Goal: Use online tool/utility: Utilize a website feature to perform a specific function

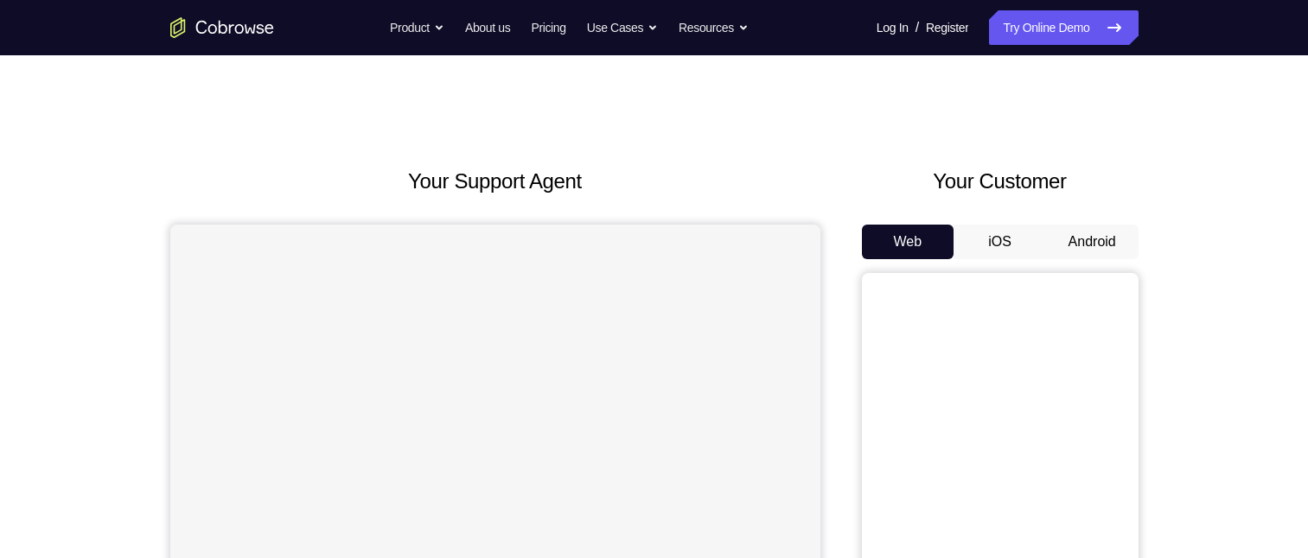
click at [1005, 238] on button "iOS" at bounding box center [999, 242] width 92 height 35
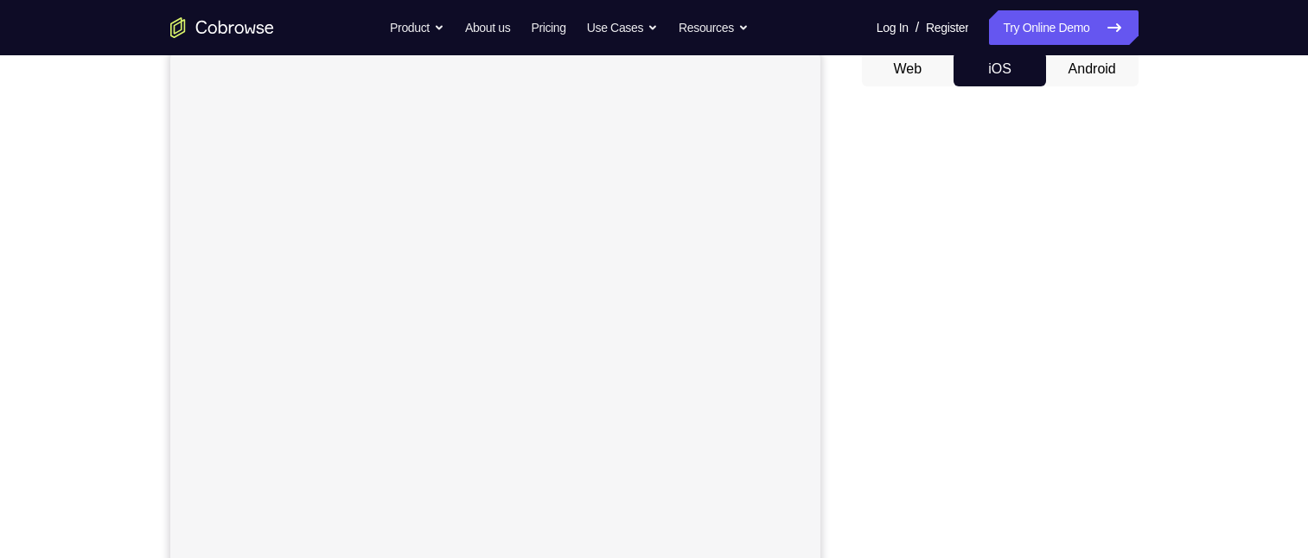
click at [1092, 73] on button "Android" at bounding box center [1092, 69] width 92 height 35
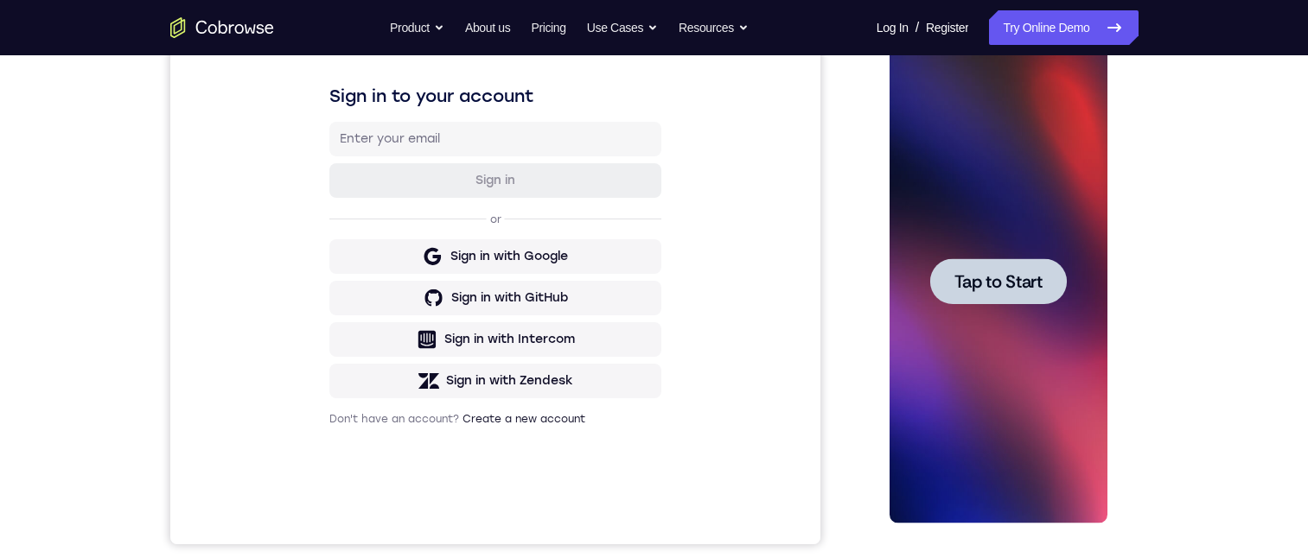
scroll to position [0, 0]
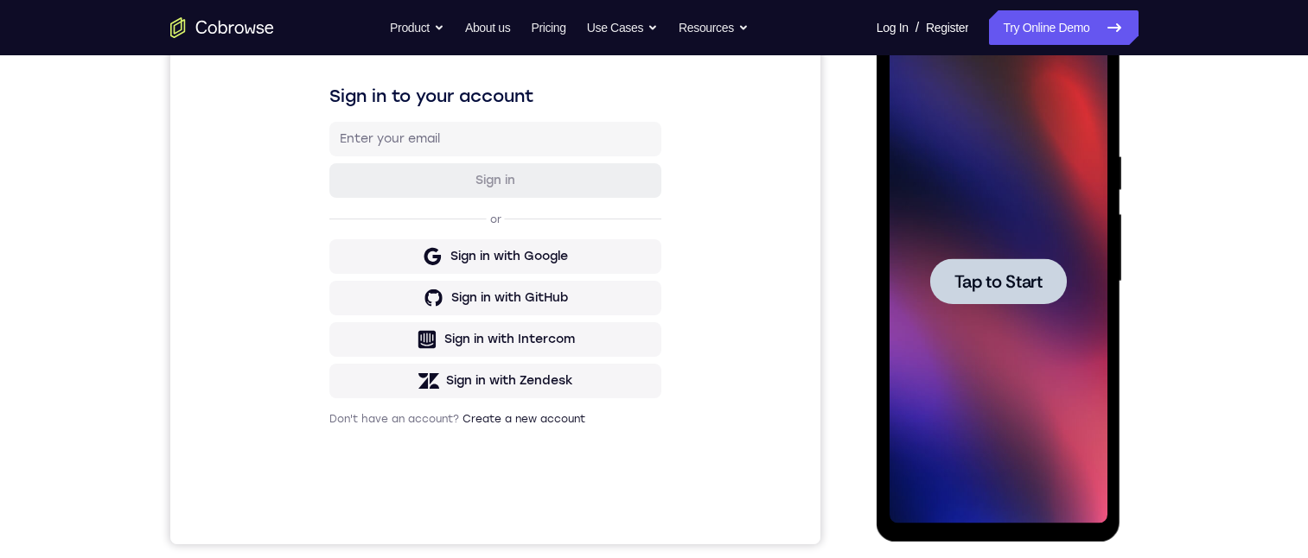
click at [983, 287] on span "Tap to Start" at bounding box center [998, 281] width 88 height 17
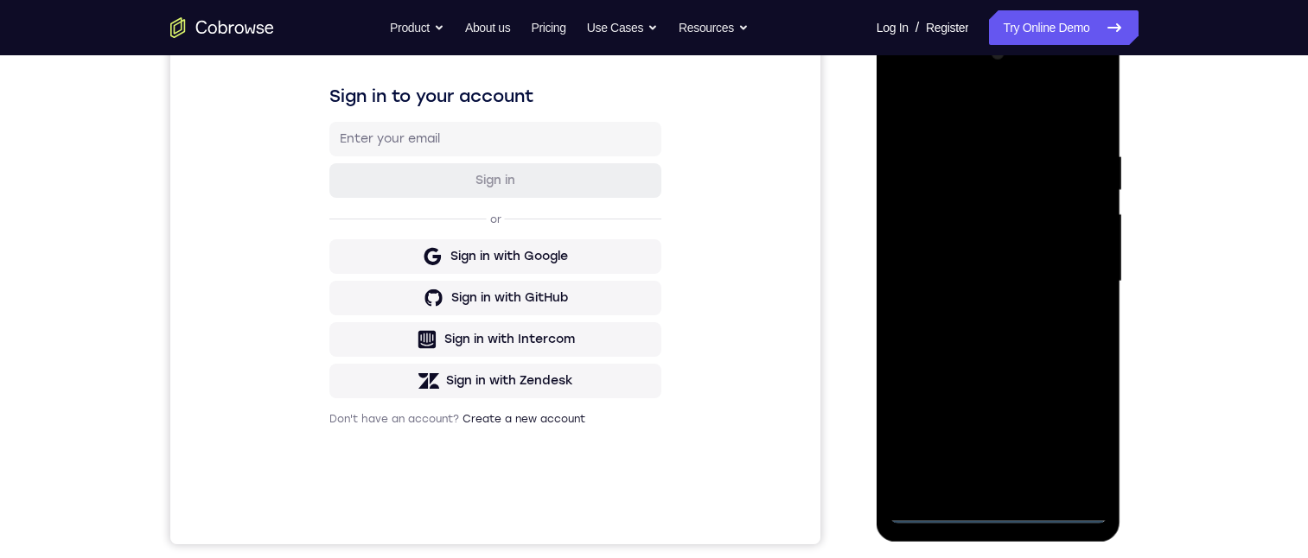
click at [994, 513] on div at bounding box center [998, 282] width 218 height 484
click at [1070, 443] on div at bounding box center [998, 282] width 218 height 484
click at [903, 77] on div at bounding box center [998, 282] width 218 height 484
click at [971, 182] on div at bounding box center [998, 282] width 218 height 484
click at [913, 213] on div at bounding box center [998, 282] width 218 height 484
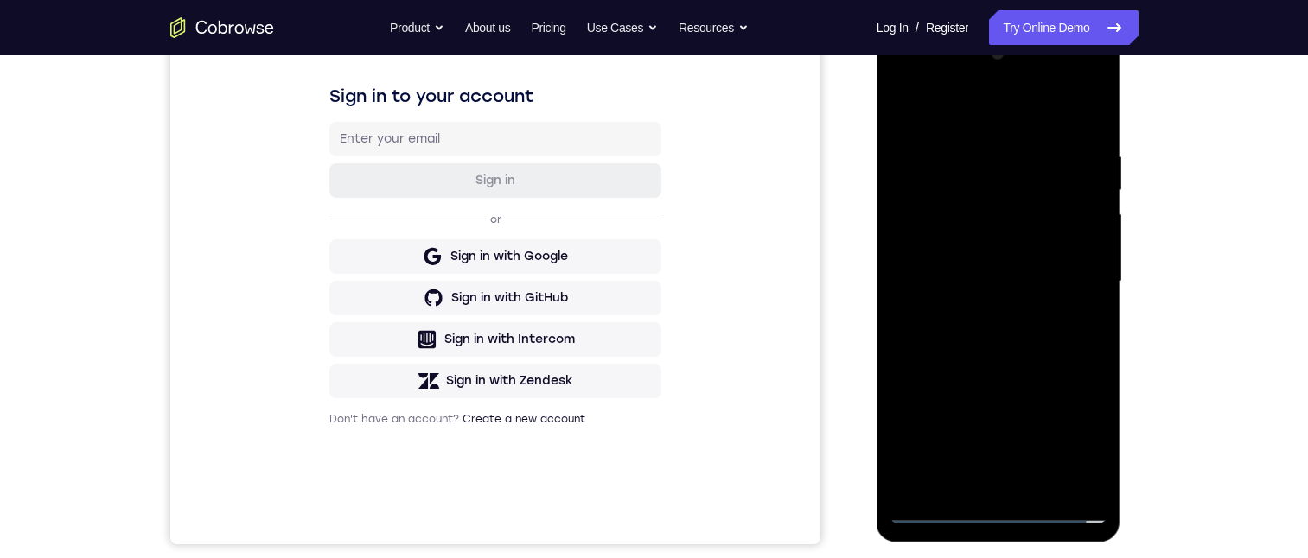
click at [1014, 315] on div at bounding box center [998, 282] width 218 height 484
click at [979, 199] on div at bounding box center [998, 282] width 218 height 484
drag, startPoint x: 1013, startPoint y: 193, endPoint x: 1697, endPoint y: 437, distance: 726.1
click at [1013, 192] on div at bounding box center [998, 282] width 218 height 484
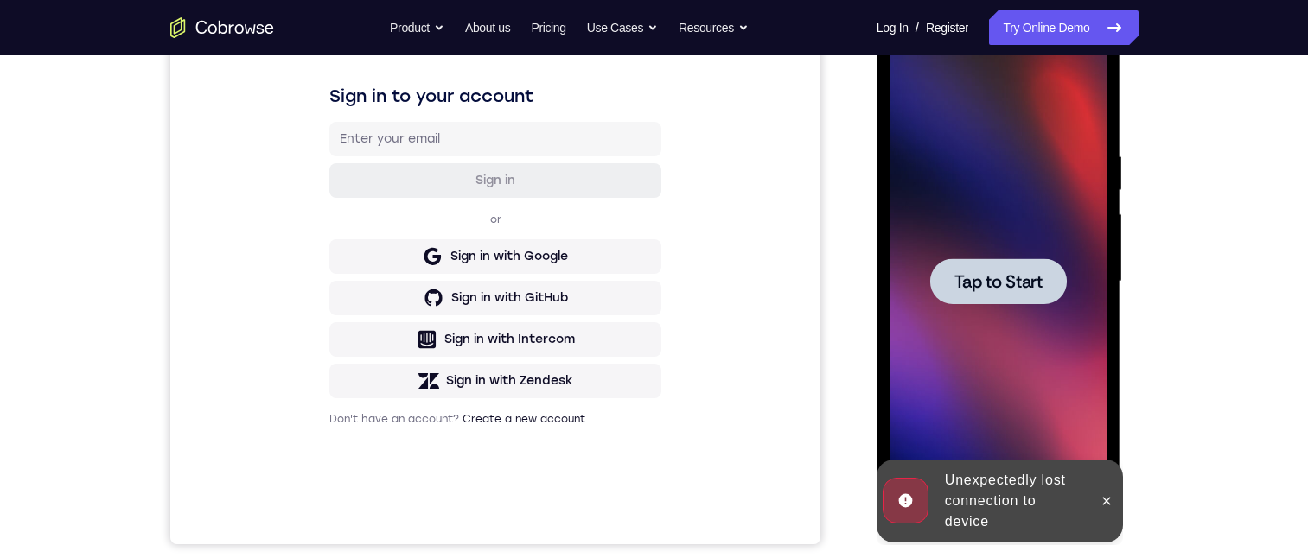
click at [996, 283] on span "Tap to Start" at bounding box center [998, 281] width 88 height 17
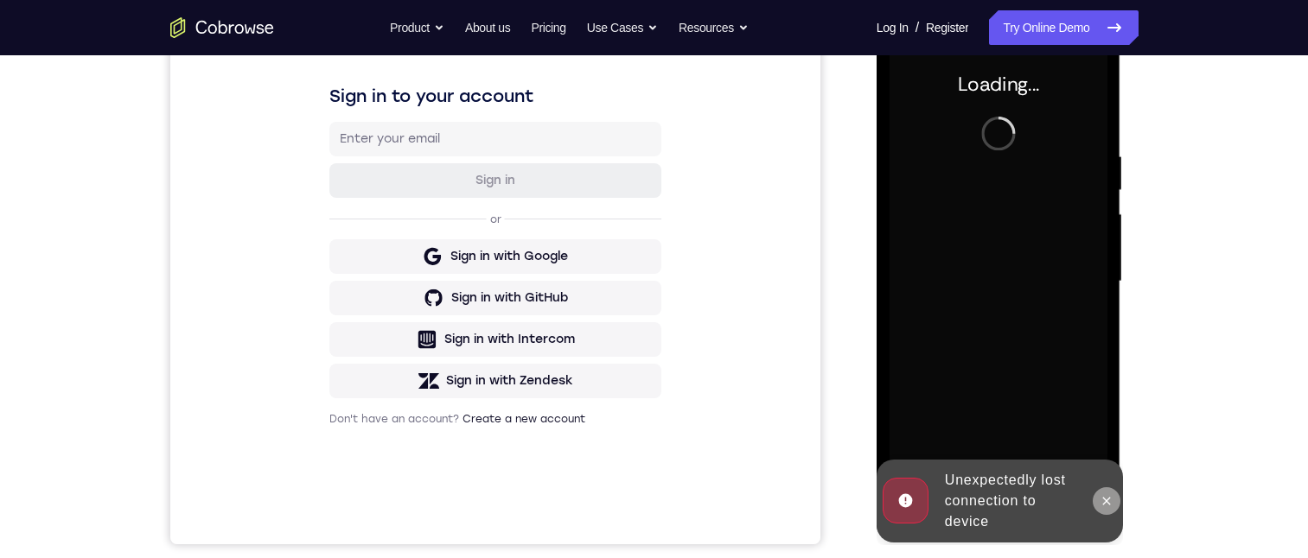
click at [1113, 500] on button at bounding box center [1106, 501] width 28 height 28
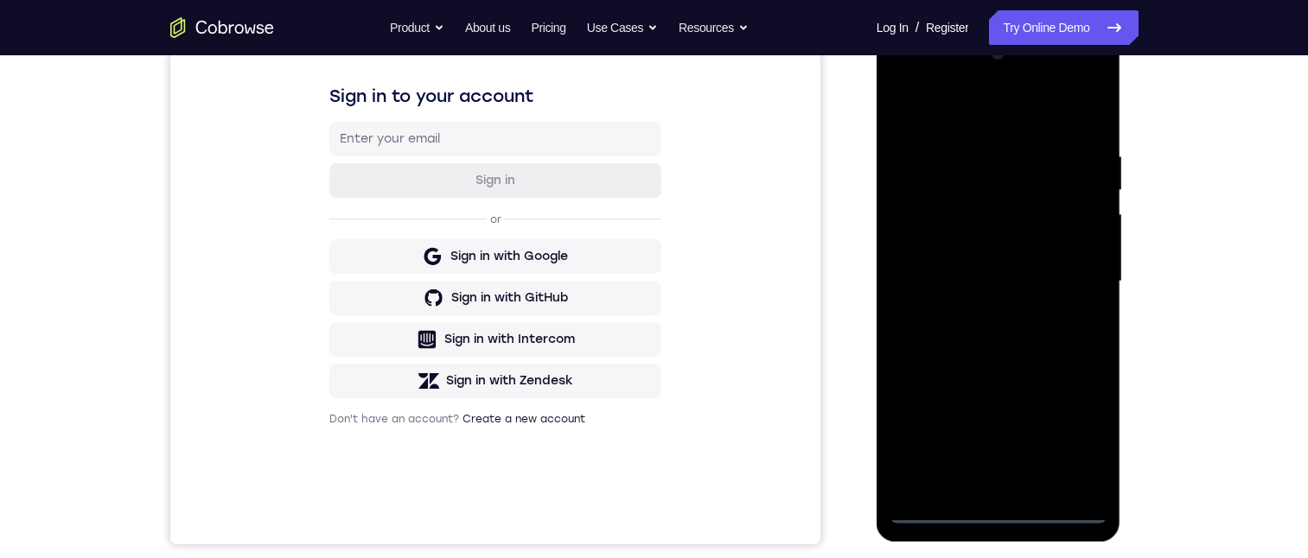
click at [1002, 508] on div at bounding box center [998, 282] width 218 height 484
click at [1071, 438] on div at bounding box center [998, 282] width 218 height 484
click at [904, 86] on div at bounding box center [998, 282] width 218 height 484
click at [1089, 275] on div at bounding box center [998, 282] width 218 height 484
click at [980, 312] on div at bounding box center [998, 282] width 218 height 484
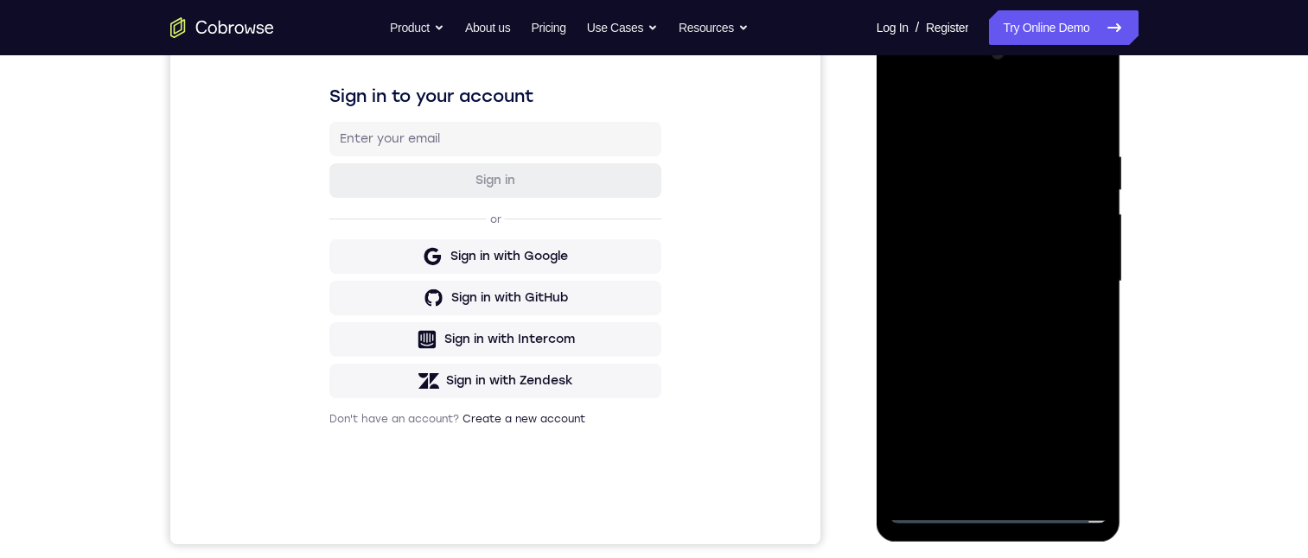
click at [985, 264] on div at bounding box center [998, 282] width 218 height 484
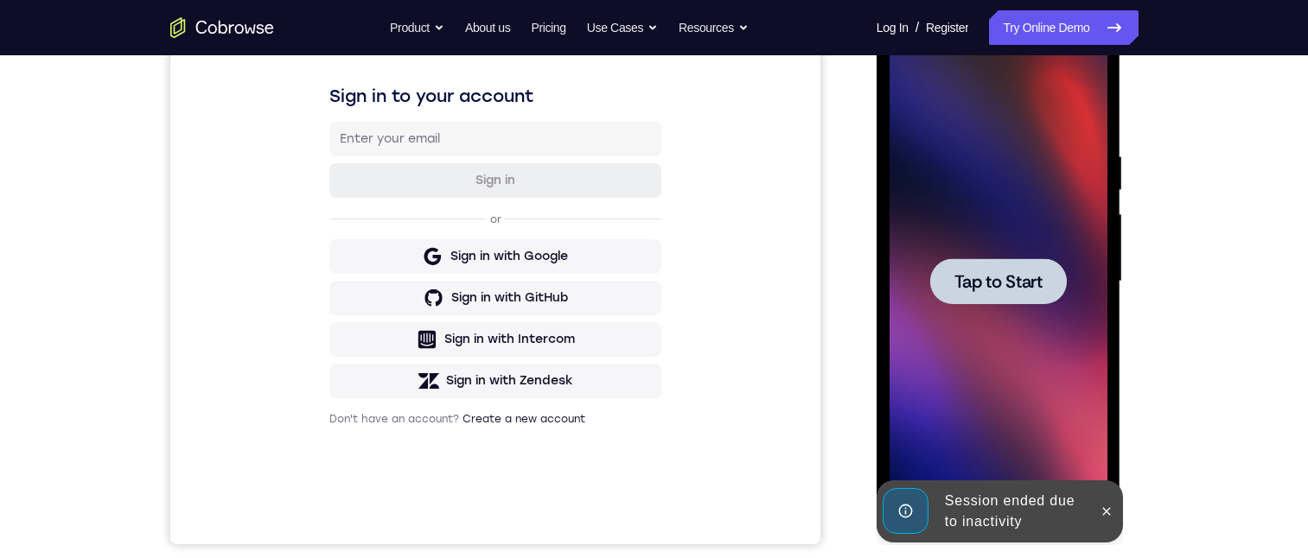
click at [991, 285] on span "Tap to Start" at bounding box center [998, 281] width 88 height 17
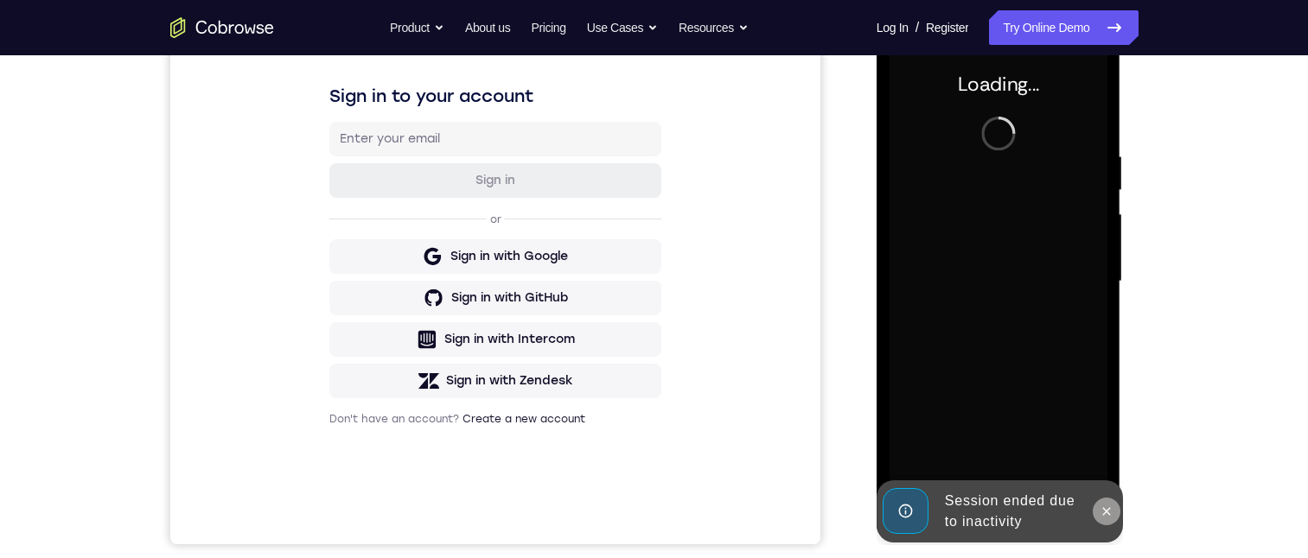
click at [1105, 514] on icon at bounding box center [1106, 512] width 14 height 14
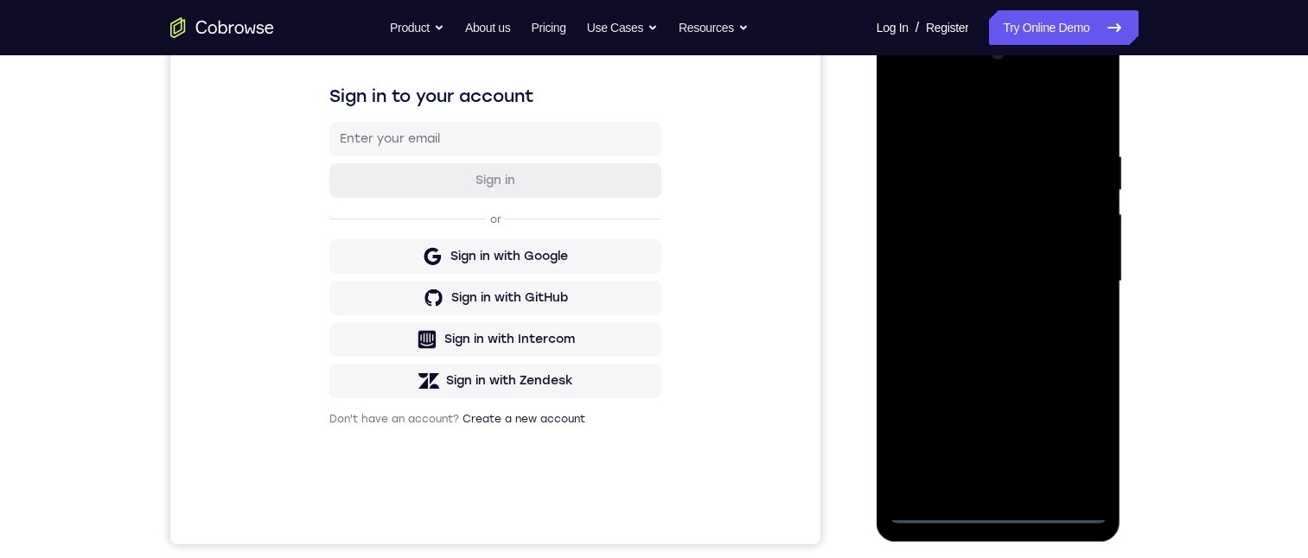
click at [998, 510] on div at bounding box center [998, 282] width 218 height 484
click at [1071, 442] on div at bounding box center [998, 282] width 218 height 484
click at [909, 82] on div at bounding box center [998, 282] width 218 height 484
click at [1075, 269] on div at bounding box center [998, 282] width 218 height 484
click at [982, 317] on div at bounding box center [998, 282] width 218 height 484
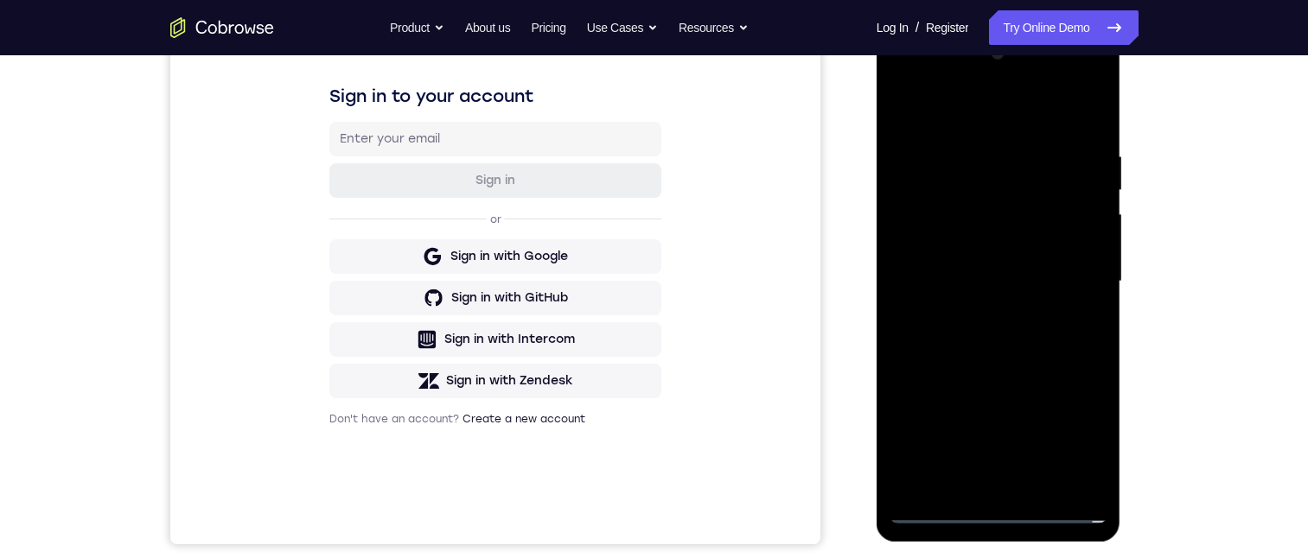
drag, startPoint x: 971, startPoint y: 268, endPoint x: 977, endPoint y: 256, distance: 13.2
click at [969, 266] on div at bounding box center [998, 282] width 218 height 484
click at [988, 248] on div at bounding box center [998, 282] width 218 height 484
drag, startPoint x: 1051, startPoint y: 282, endPoint x: 1060, endPoint y: 272, distance: 13.4
click at [1052, 282] on div at bounding box center [998, 282] width 218 height 484
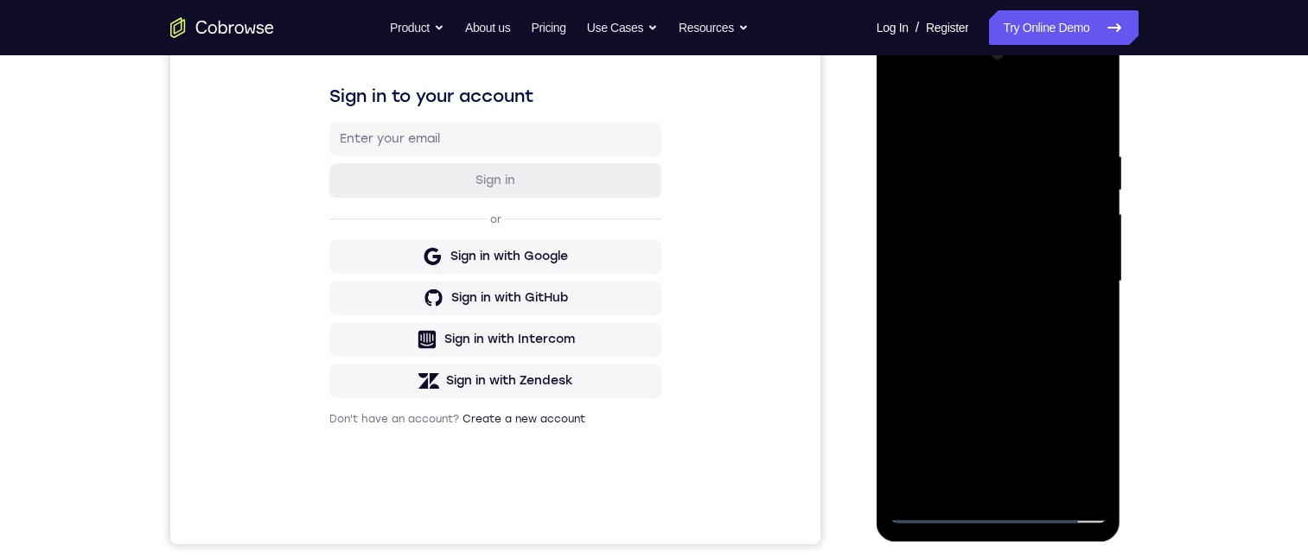
click at [988, 345] on div at bounding box center [998, 282] width 218 height 484
click at [1234, 389] on div "Your Support Agent Your Customer Web iOS Android Next Steps We’d be happy to gi…" at bounding box center [654, 366] width 1308 height 1140
click at [1036, 486] on div at bounding box center [998, 282] width 218 height 484
click at [1023, 358] on div at bounding box center [998, 282] width 218 height 484
click at [1041, 483] on div at bounding box center [998, 282] width 218 height 484
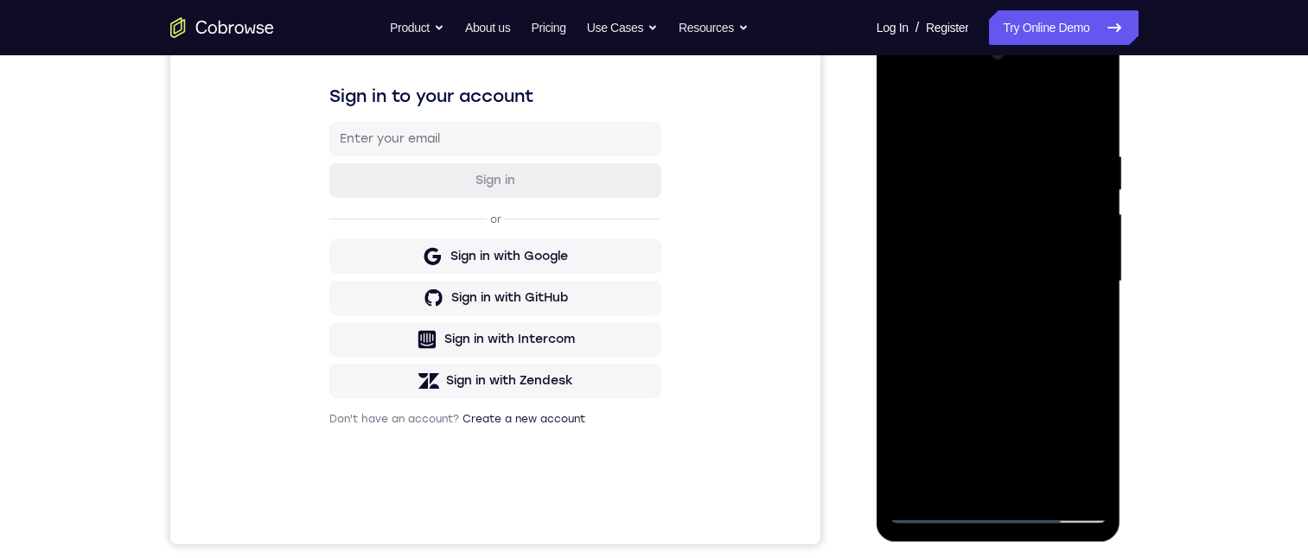
click at [1012, 371] on div at bounding box center [998, 282] width 218 height 484
click at [1002, 233] on div at bounding box center [998, 282] width 218 height 484
click at [927, 436] on div at bounding box center [998, 282] width 218 height 484
click at [930, 438] on div at bounding box center [998, 282] width 218 height 484
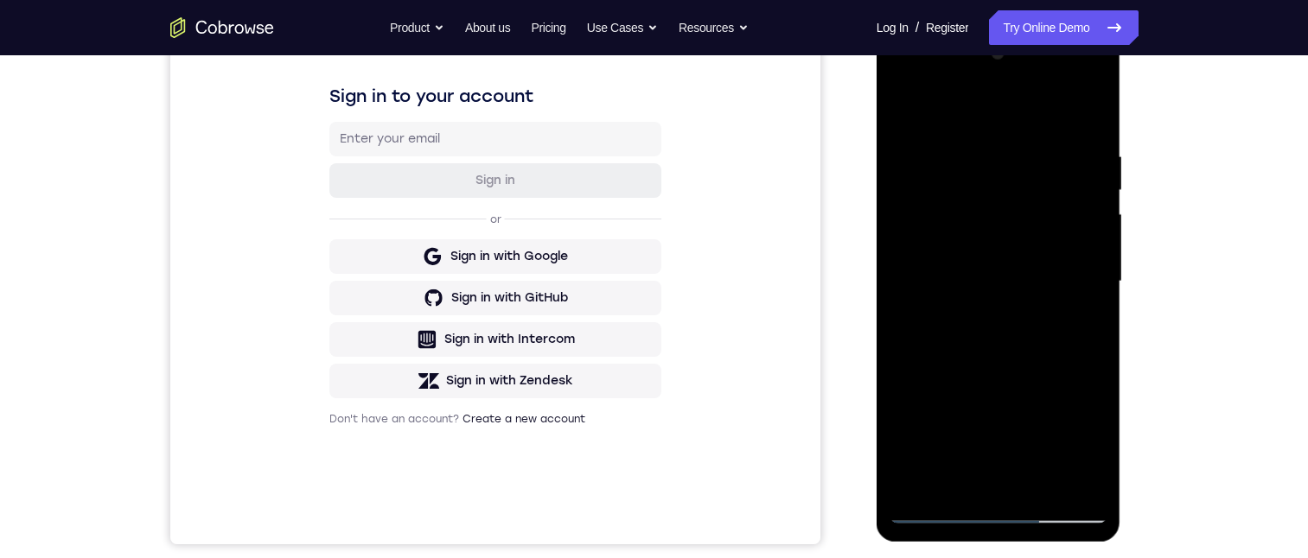
click at [927, 439] on div at bounding box center [998, 282] width 218 height 484
click at [1118, 220] on div at bounding box center [998, 284] width 245 height 515
click at [1117, 220] on div at bounding box center [998, 284] width 245 height 515
drag, startPoint x: 1117, startPoint y: 220, endPoint x: 2016, endPoint y: 293, distance: 901.8
click at [1117, 220] on div at bounding box center [998, 284] width 245 height 515
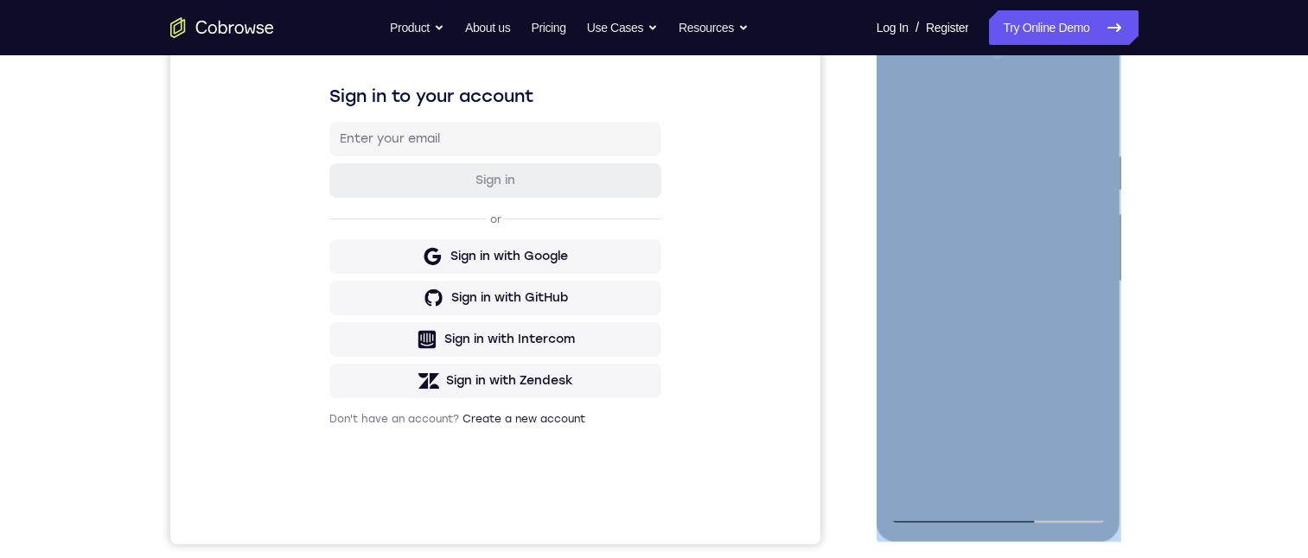
click at [1117, 220] on div at bounding box center [998, 284] width 245 height 515
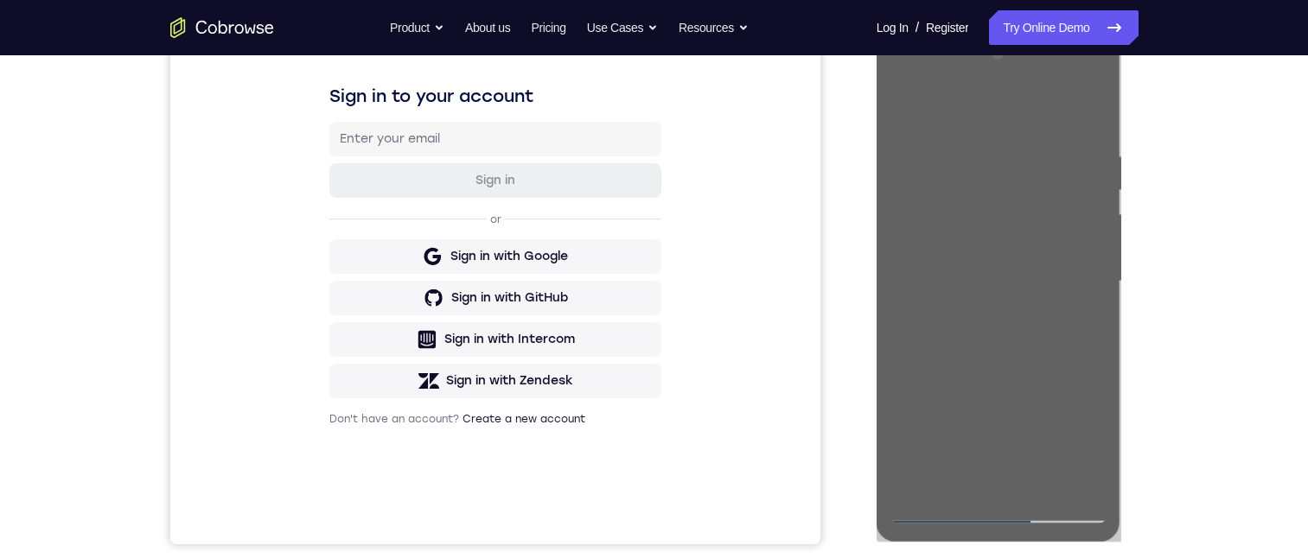
click at [1140, 266] on div "Your Support Agent Your Customer Web iOS Android Next Steps We’d be happy to gi…" at bounding box center [654, 366] width 1106 height 1140
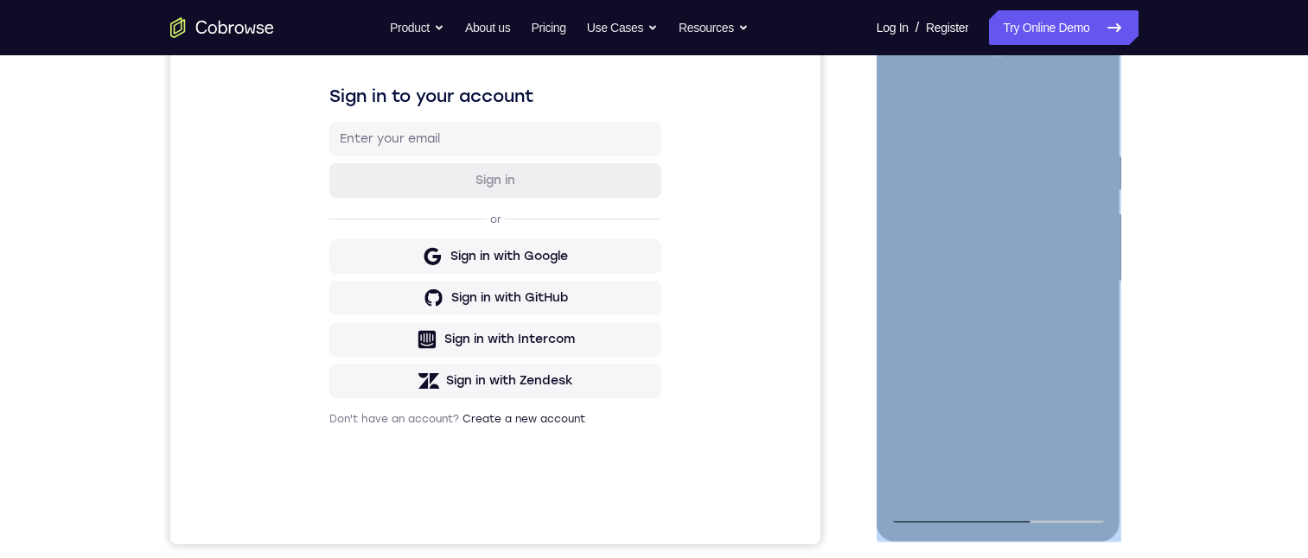
click at [1117, 250] on div at bounding box center [998, 284] width 245 height 515
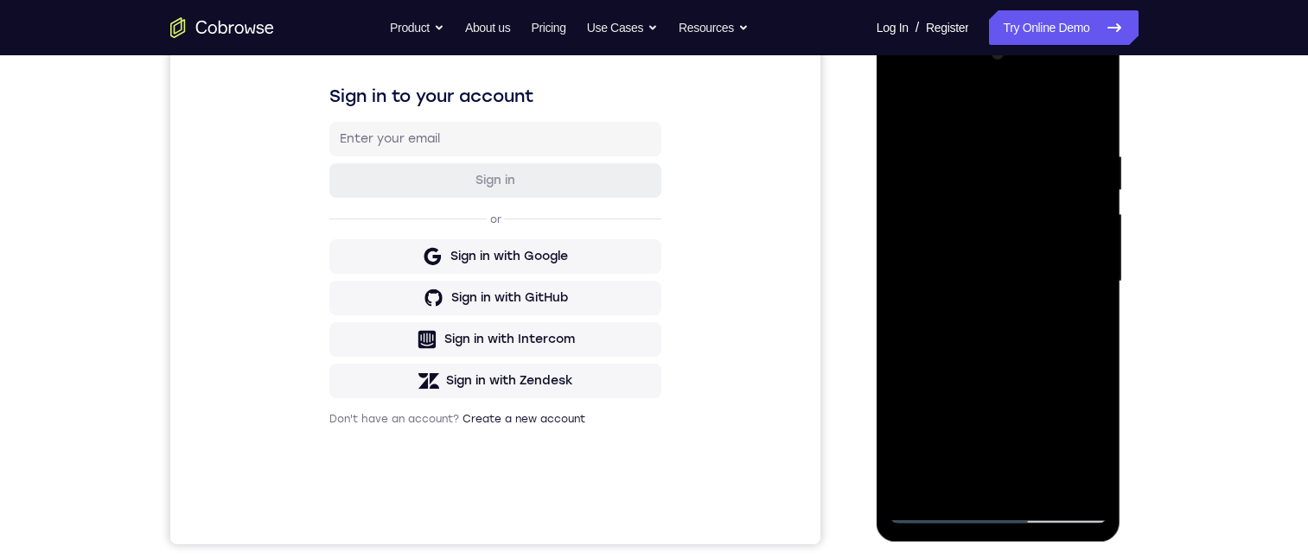
click at [1120, 217] on div at bounding box center [998, 284] width 245 height 515
click at [1113, 220] on div at bounding box center [998, 284] width 245 height 515
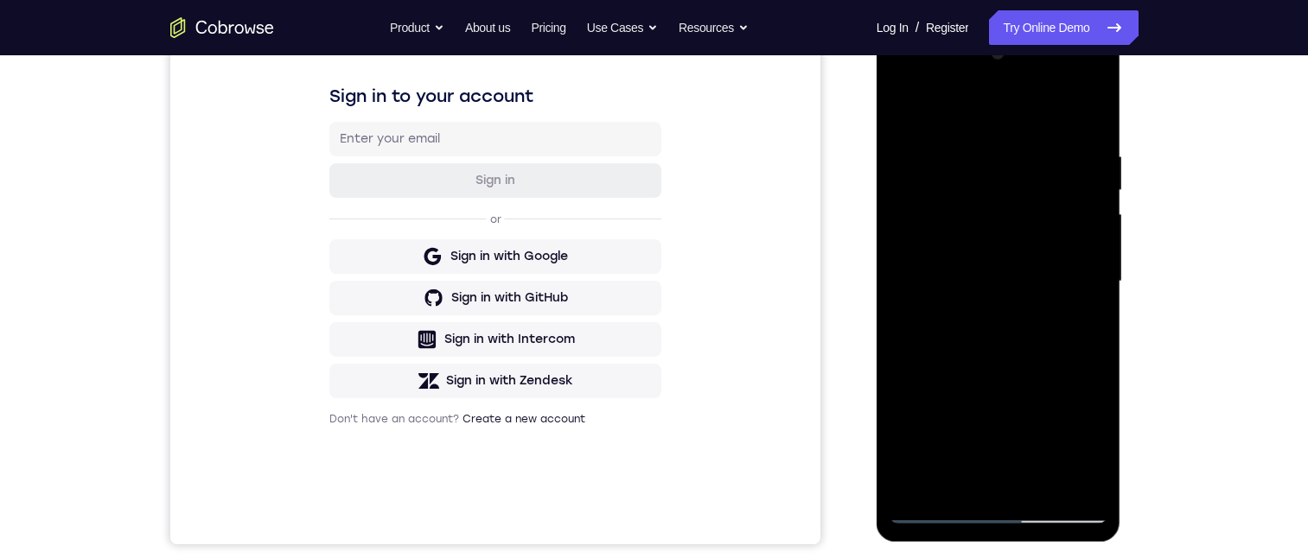
click at [1117, 217] on div at bounding box center [998, 284] width 245 height 515
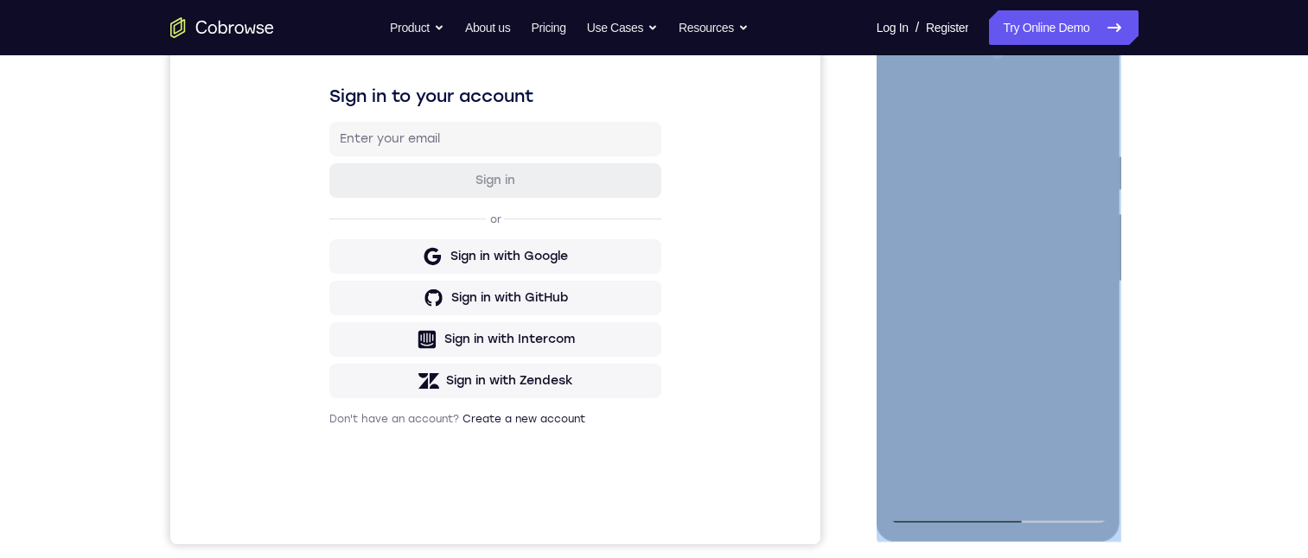
click at [1117, 217] on div at bounding box center [998, 284] width 245 height 515
click at [1120, 217] on div at bounding box center [998, 284] width 245 height 515
click at [906, 108] on div at bounding box center [998, 282] width 218 height 484
click at [904, 108] on div at bounding box center [998, 282] width 218 height 484
click at [965, 141] on div at bounding box center [998, 282] width 218 height 484
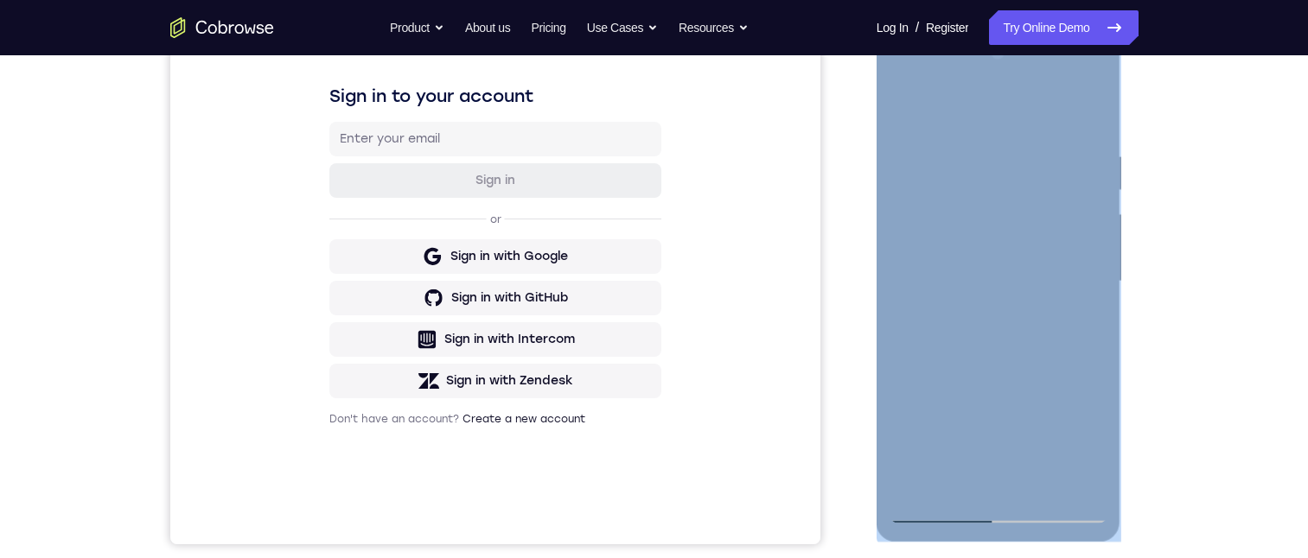
click at [1067, 477] on div at bounding box center [998, 282] width 218 height 484
click at [1086, 341] on div at bounding box center [998, 282] width 218 height 484
click at [1086, 114] on div at bounding box center [998, 282] width 218 height 484
click at [1015, 134] on div at bounding box center [998, 282] width 218 height 484
click at [1096, 300] on div at bounding box center [998, 282] width 218 height 484
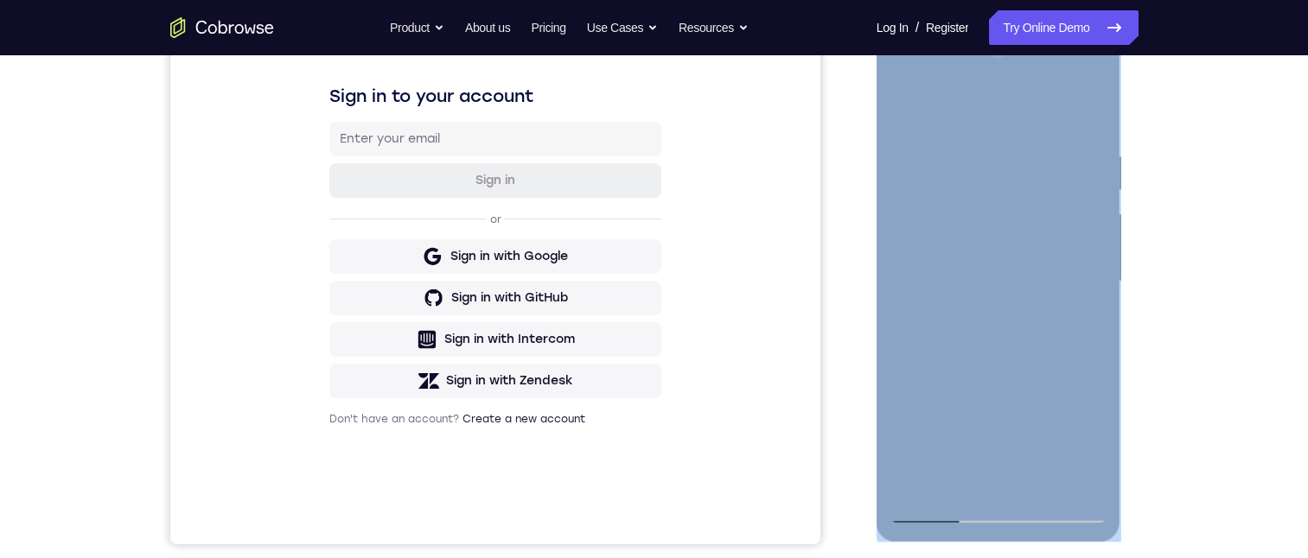
click at [1080, 279] on div at bounding box center [998, 282] width 218 height 484
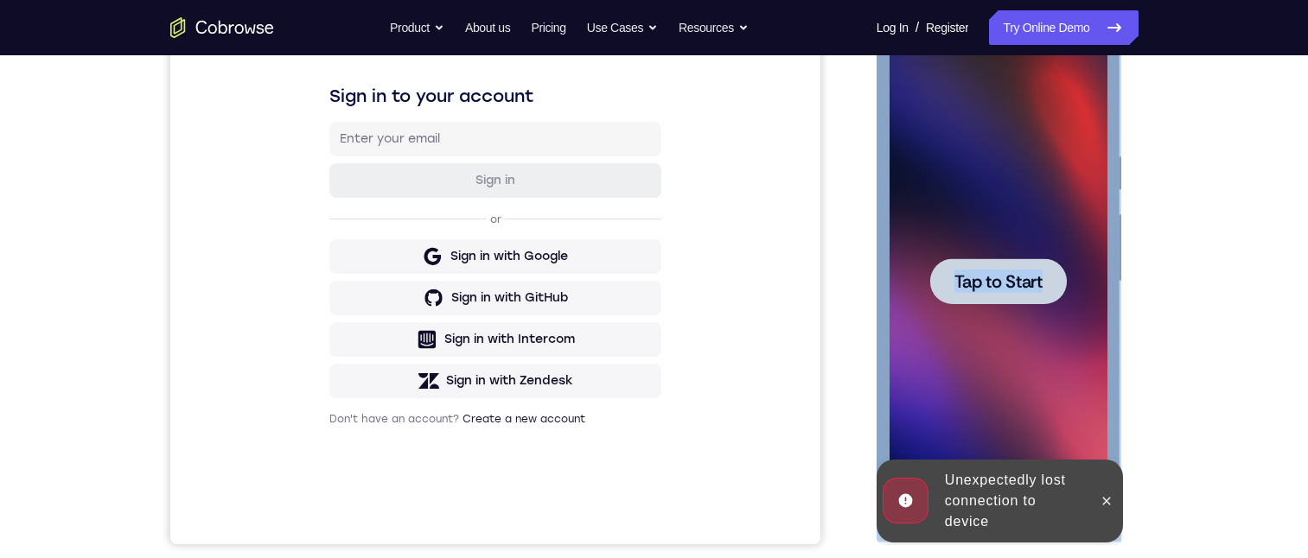
click at [1099, 274] on div at bounding box center [998, 282] width 218 height 484
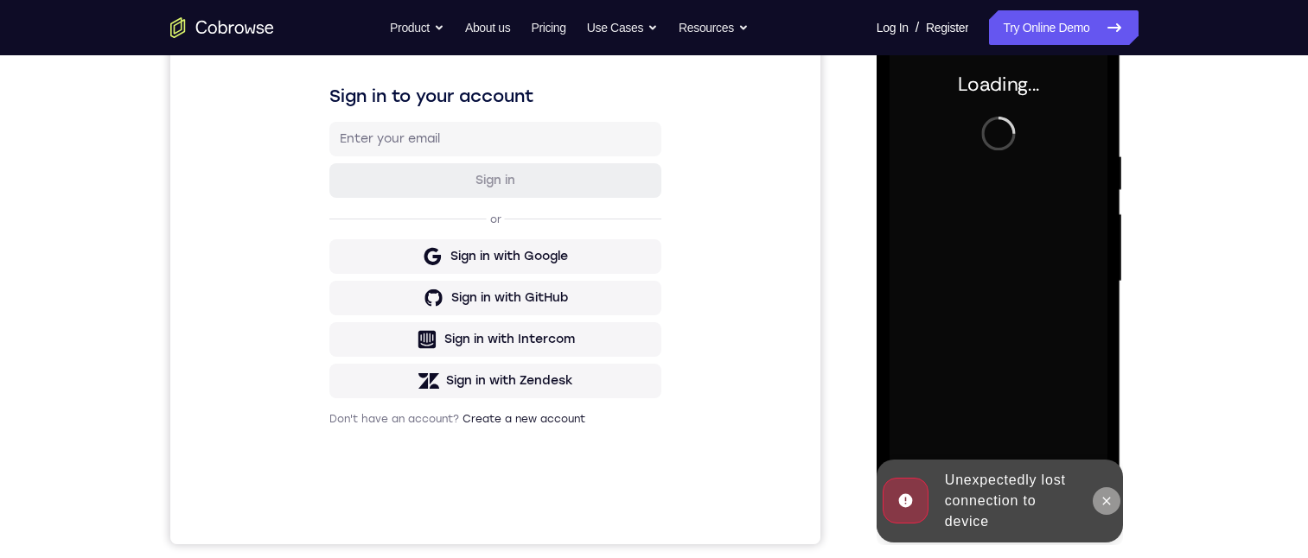
drag, startPoint x: 1096, startPoint y: 499, endPoint x: 2002, endPoint y: 539, distance: 906.7
click at [1096, 499] on button at bounding box center [1106, 501] width 28 height 28
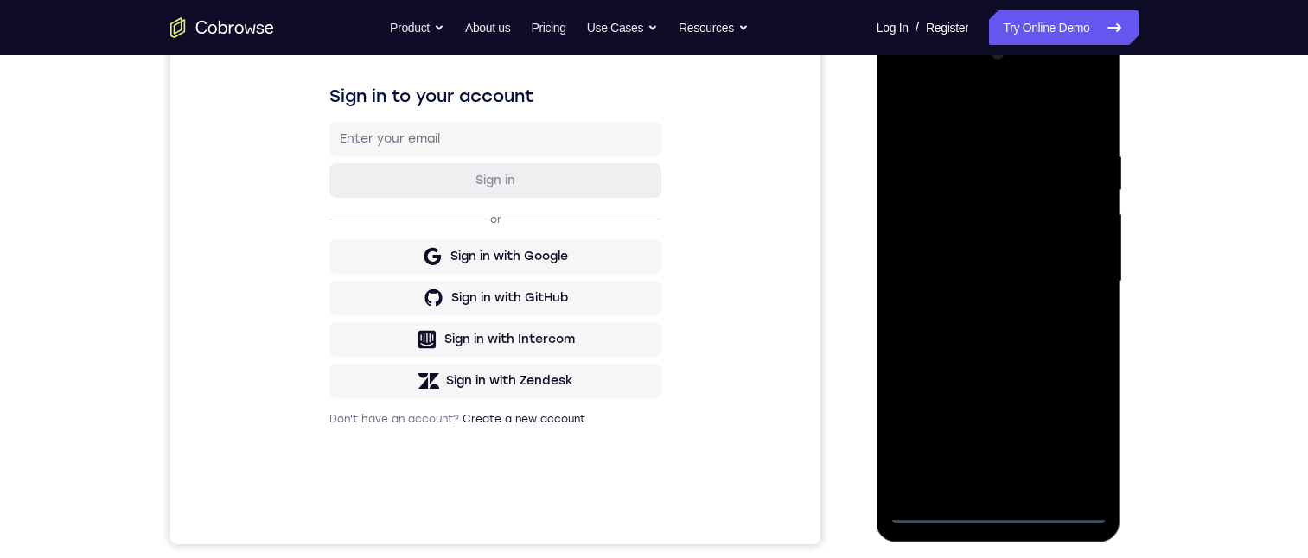
click at [997, 511] on div at bounding box center [998, 282] width 218 height 484
click at [1082, 430] on div at bounding box center [998, 282] width 218 height 484
click at [911, 75] on div at bounding box center [998, 282] width 218 height 484
click at [1072, 276] on div at bounding box center [998, 282] width 218 height 484
click at [972, 483] on div at bounding box center [998, 282] width 218 height 484
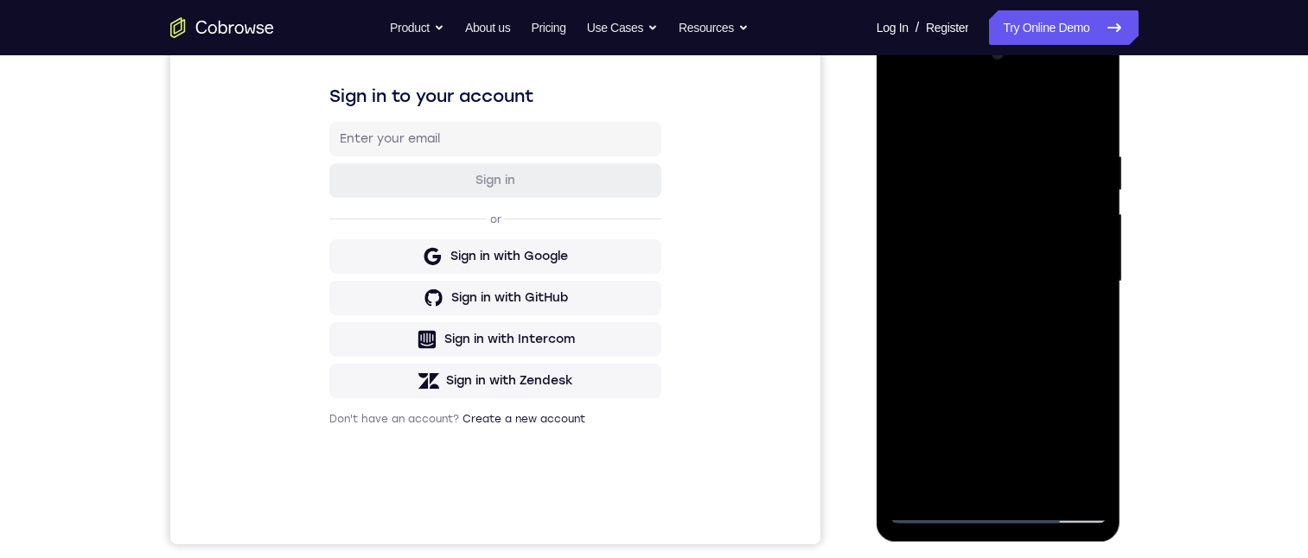
click at [991, 259] on div at bounding box center [998, 282] width 218 height 484
click at [1014, 242] on div at bounding box center [998, 282] width 218 height 484
click at [1051, 269] on div at bounding box center [998, 282] width 218 height 484
click at [1043, 279] on div at bounding box center [998, 282] width 218 height 484
click at [996, 341] on div at bounding box center [998, 282] width 218 height 484
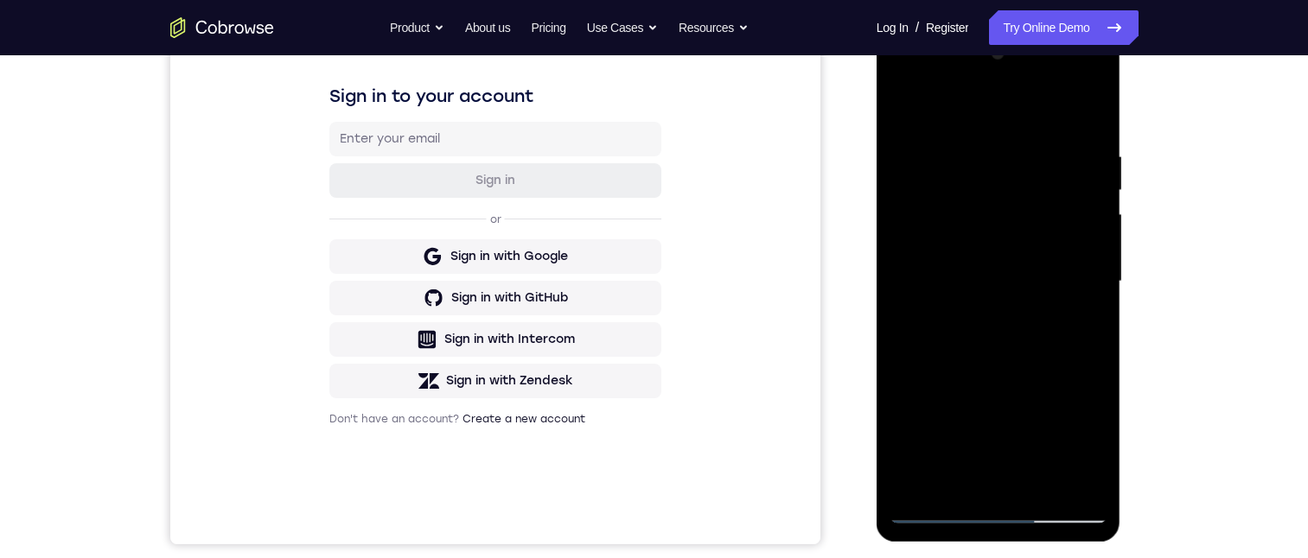
click at [1006, 380] on div at bounding box center [998, 282] width 218 height 484
click at [902, 106] on div at bounding box center [998, 282] width 218 height 484
click at [971, 271] on div at bounding box center [998, 282] width 218 height 484
click at [948, 195] on div at bounding box center [998, 282] width 218 height 484
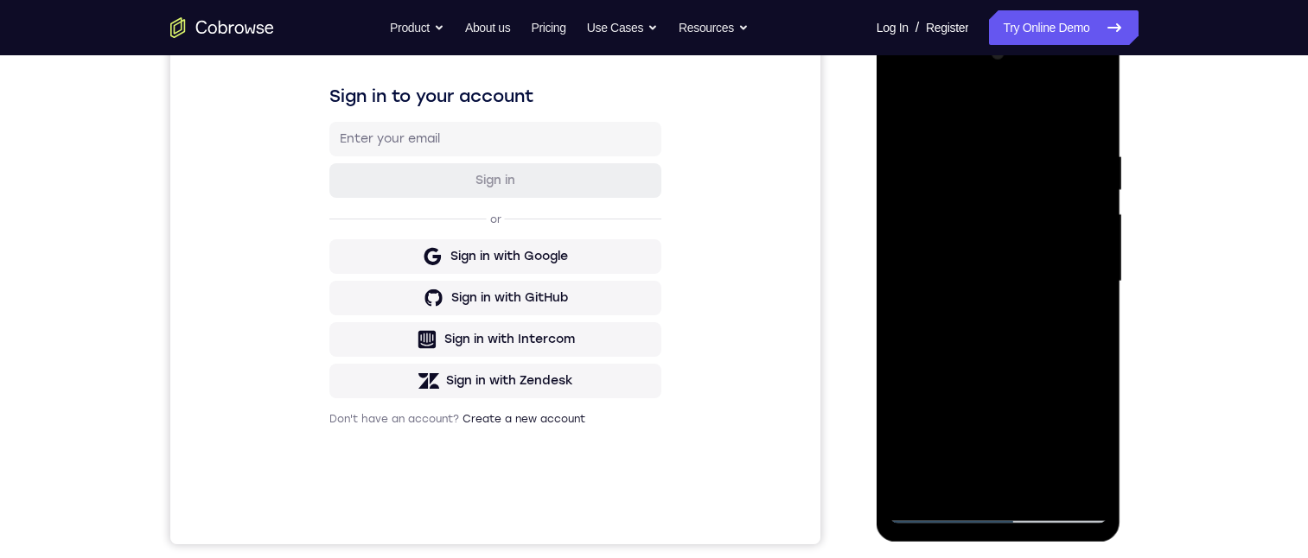
click at [976, 244] on div at bounding box center [998, 282] width 218 height 484
click at [1035, 281] on div at bounding box center [998, 282] width 218 height 484
click at [999, 511] on div at bounding box center [998, 282] width 218 height 484
click at [1069, 439] on div at bounding box center [998, 282] width 218 height 484
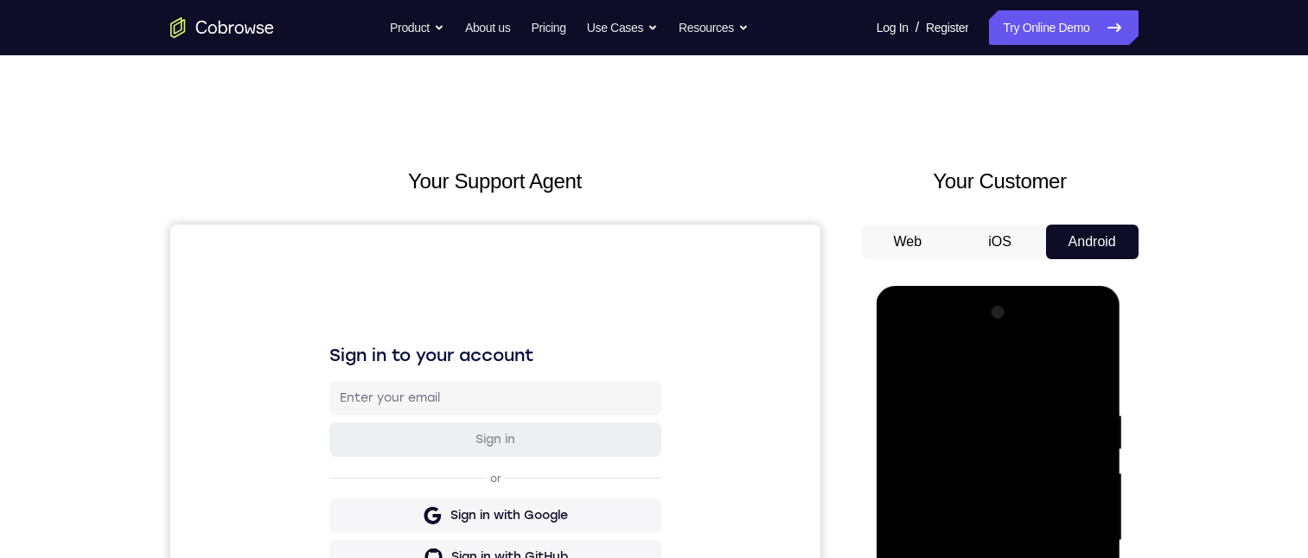
scroll to position [131, 0]
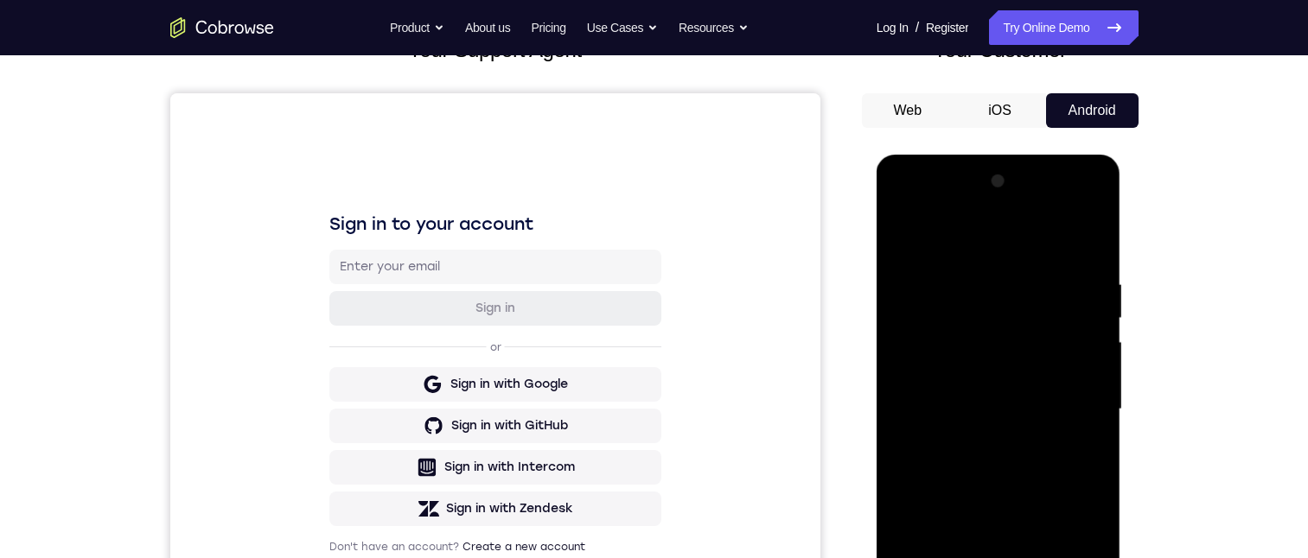
click at [901, 207] on div at bounding box center [998, 410] width 218 height 484
click at [999, 304] on div at bounding box center [998, 410] width 218 height 484
click at [952, 347] on div at bounding box center [998, 410] width 218 height 484
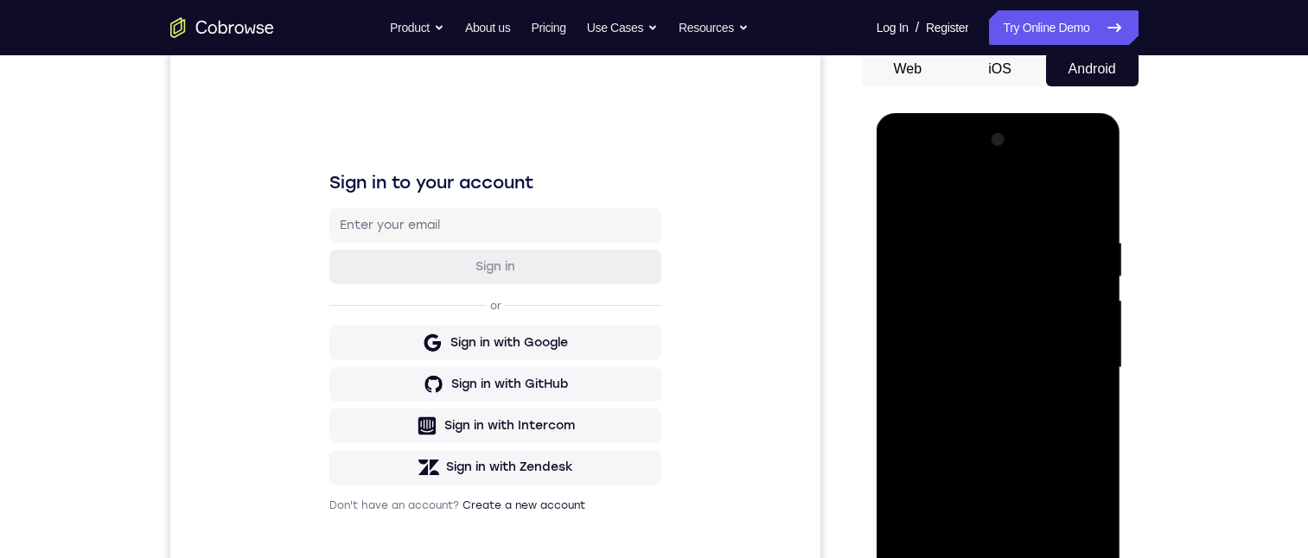
click at [1086, 194] on div at bounding box center [998, 368] width 218 height 484
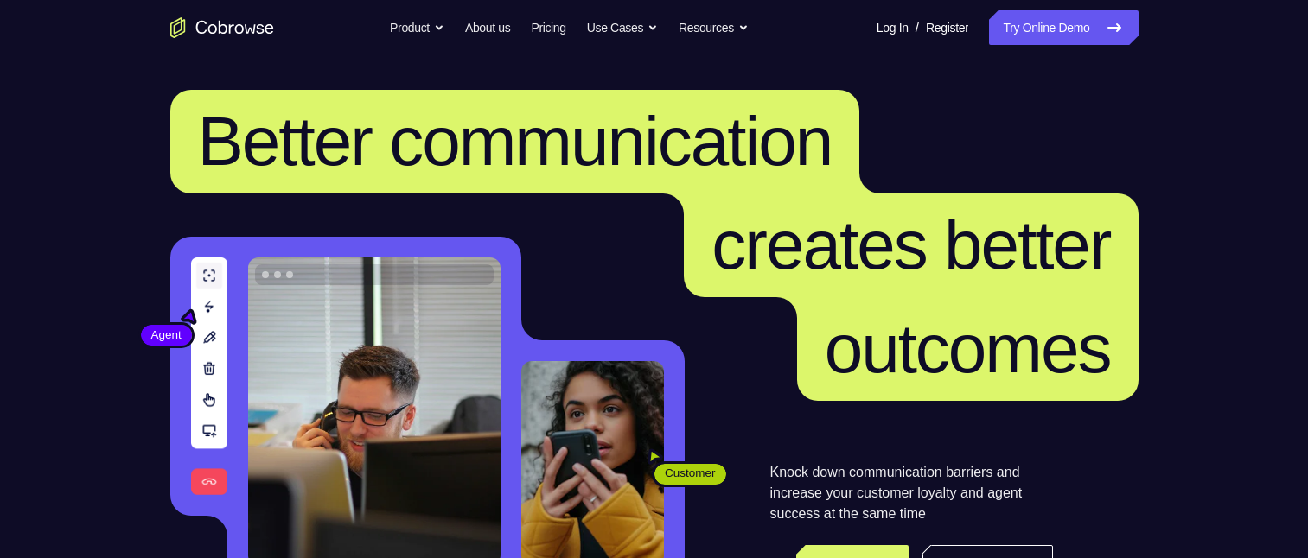
click at [1048, 30] on link "Try Online Demo" at bounding box center [1063, 27] width 149 height 35
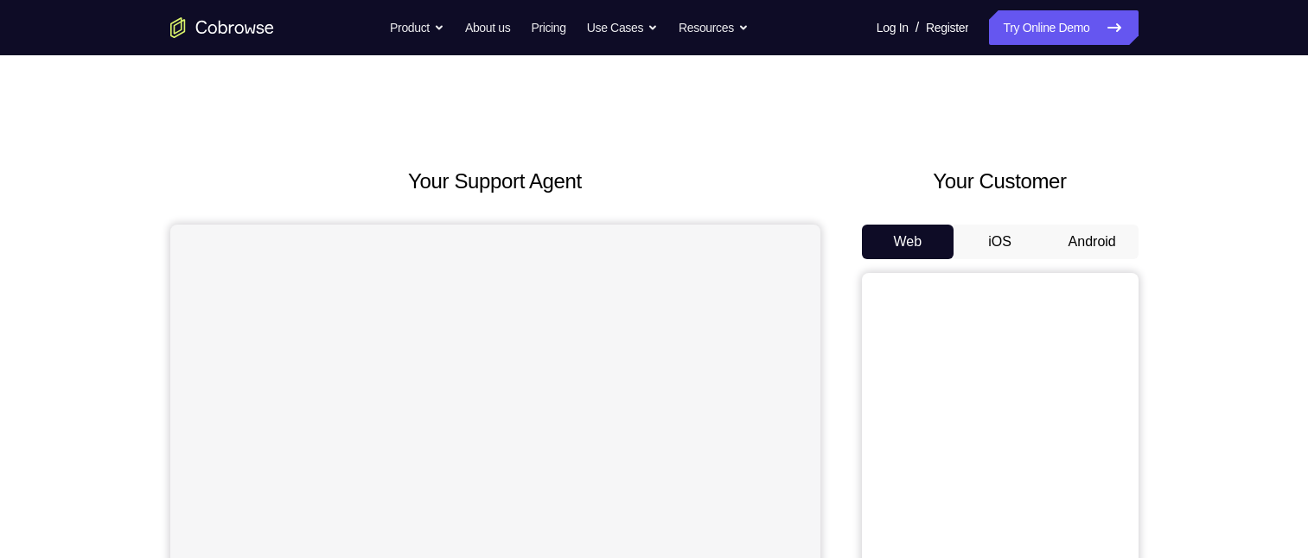
click at [1101, 238] on button "Android" at bounding box center [1092, 242] width 92 height 35
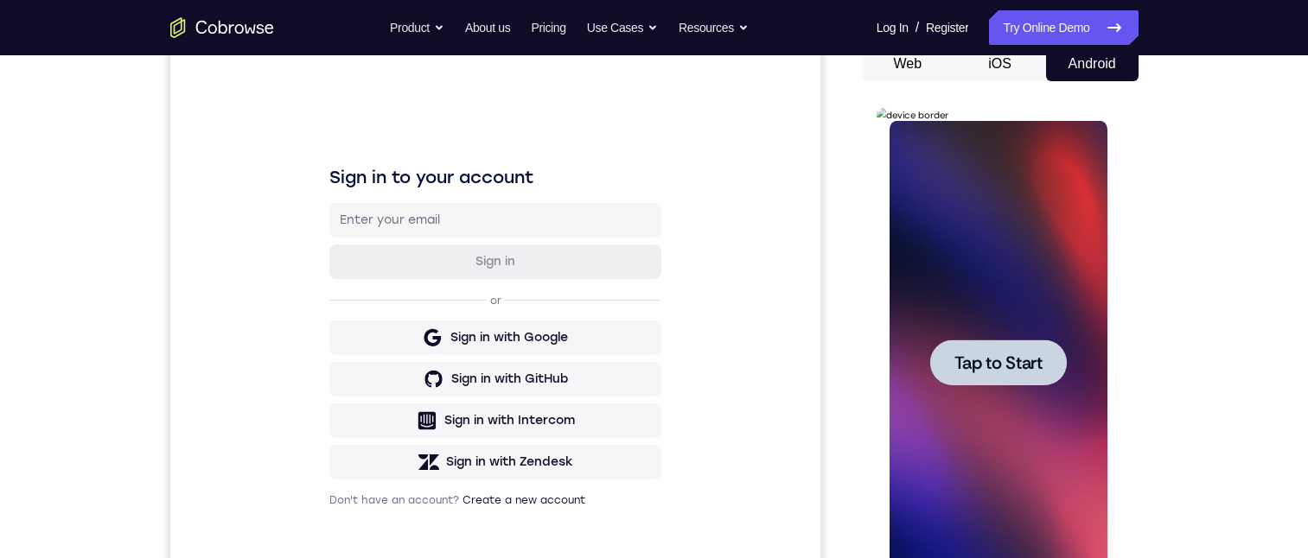
scroll to position [211, 0]
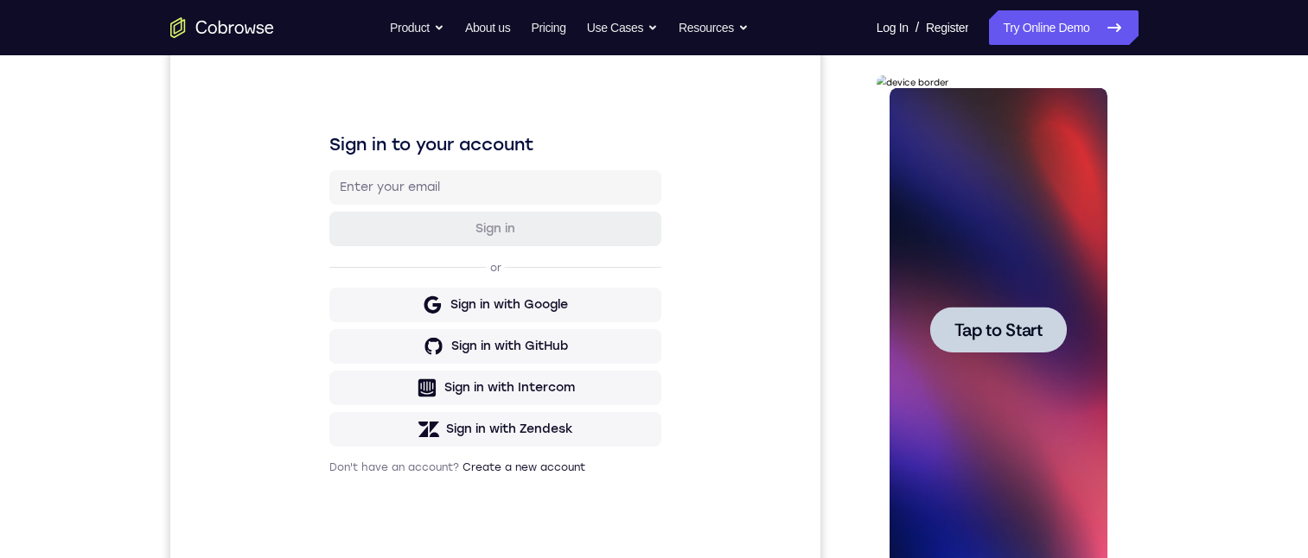
drag, startPoint x: 1032, startPoint y: 309, endPoint x: 1039, endPoint y: 300, distance: 11.8
click at [1032, 310] on div at bounding box center [998, 330] width 137 height 46
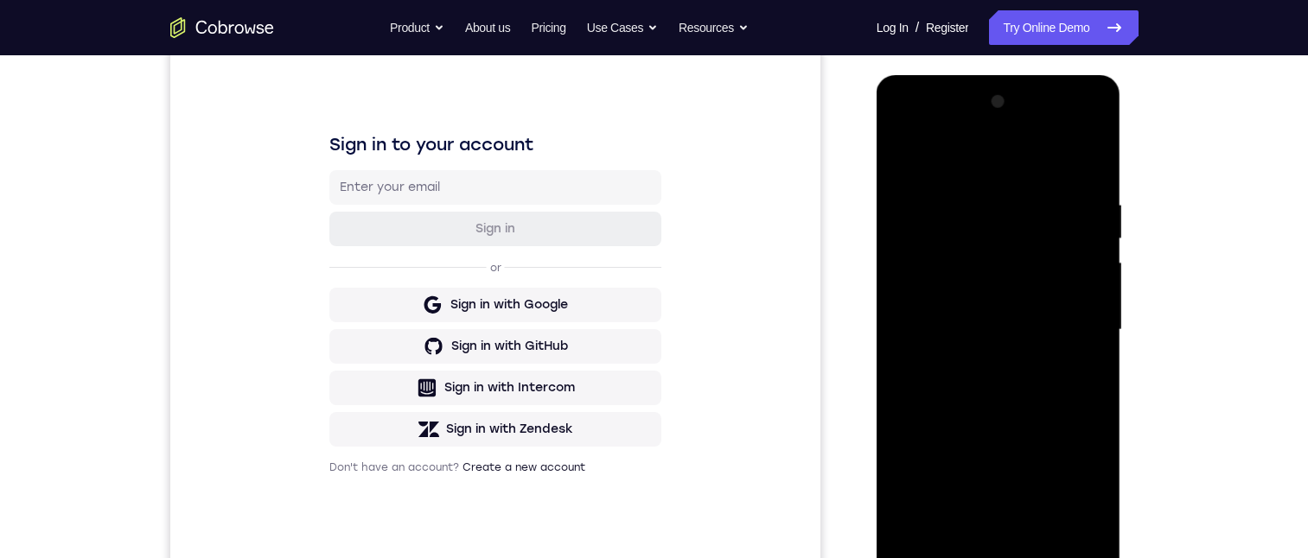
scroll to position [297, 0]
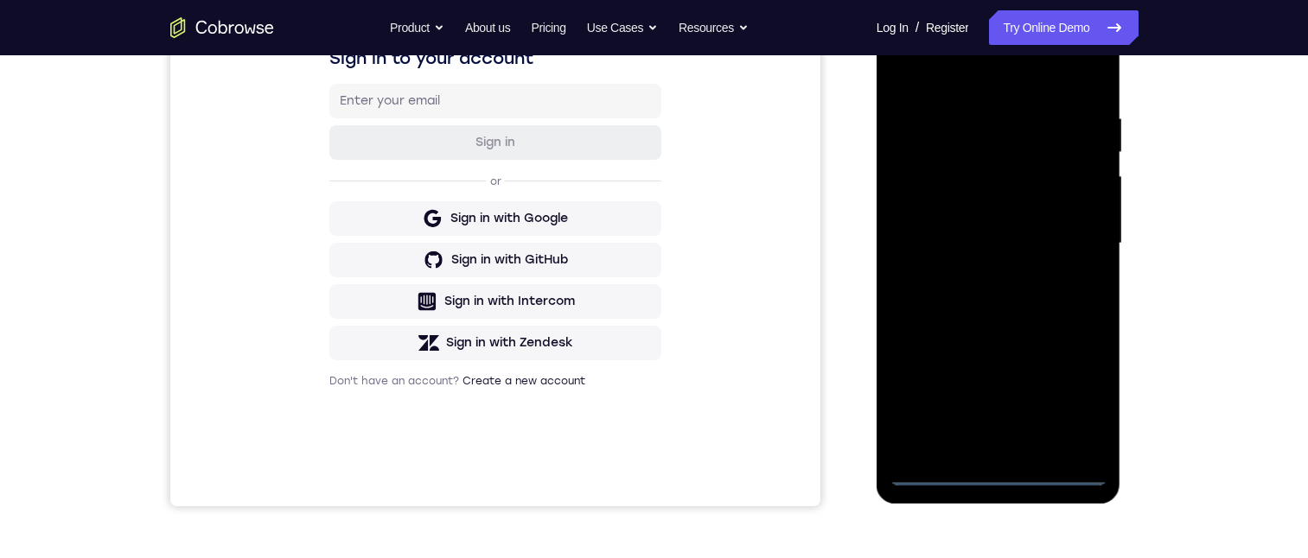
click at [996, 477] on div at bounding box center [998, 244] width 218 height 484
click at [1067, 398] on div at bounding box center [998, 244] width 218 height 484
click at [899, 44] on div at bounding box center [998, 244] width 218 height 484
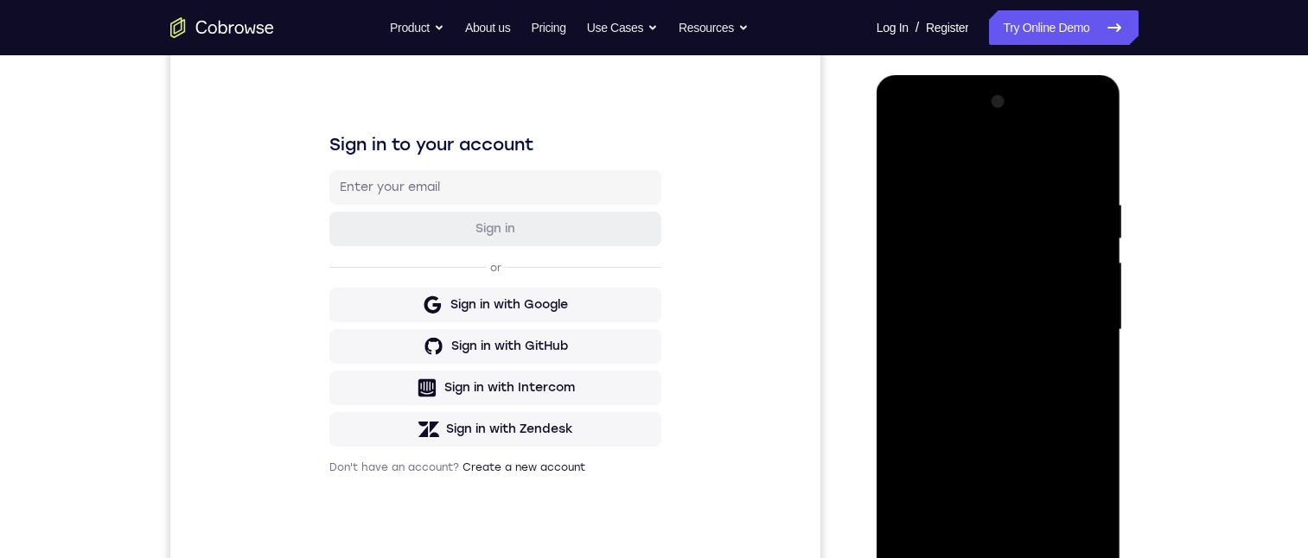
click at [1076, 335] on div at bounding box center [998, 330] width 218 height 484
click at [976, 362] on div at bounding box center [998, 330] width 218 height 484
click at [973, 319] on div at bounding box center [998, 330] width 218 height 484
click at [965, 293] on div at bounding box center [998, 330] width 218 height 484
click at [1002, 335] on div at bounding box center [998, 330] width 218 height 484
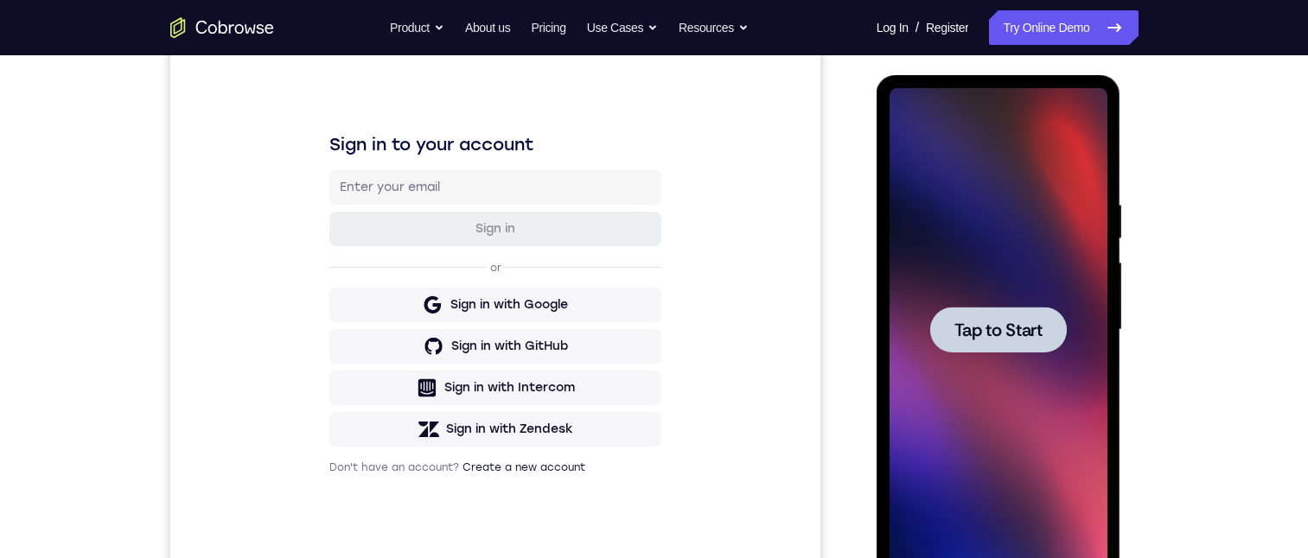
click at [1003, 324] on span "Tap to Start" at bounding box center [998, 330] width 88 height 17
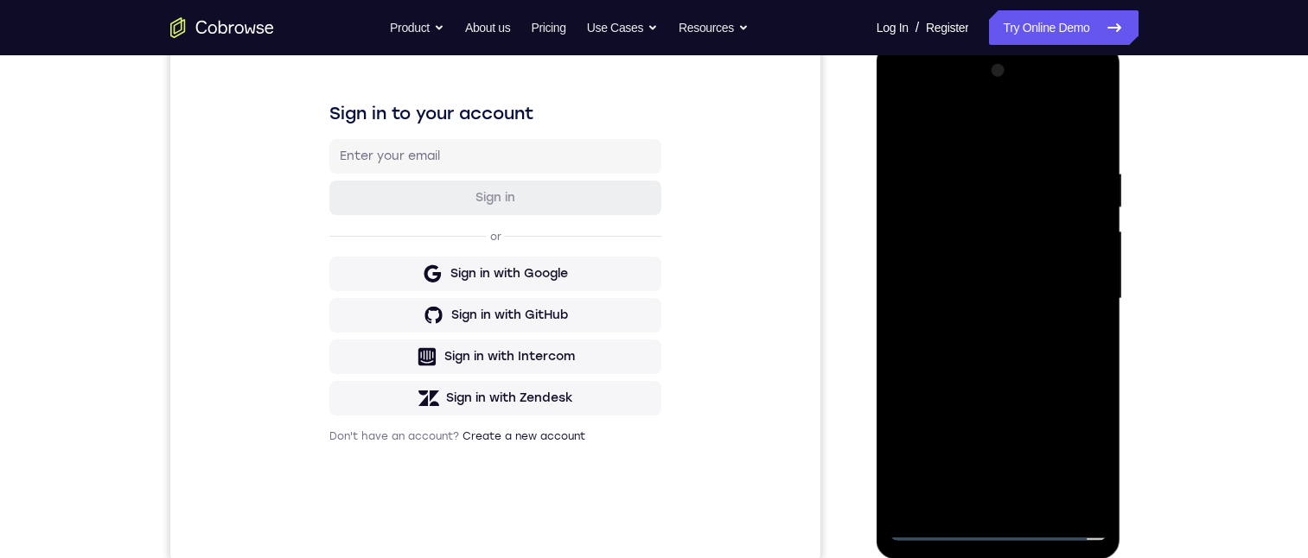
scroll to position [297, 0]
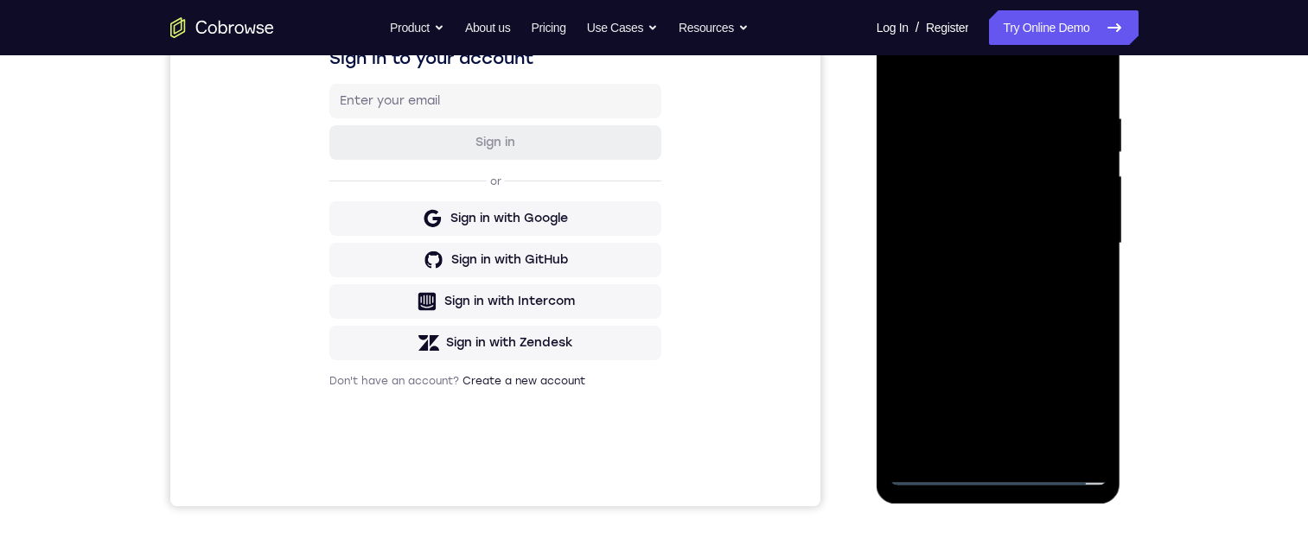
click at [994, 462] on div at bounding box center [998, 244] width 218 height 484
drag, startPoint x: 998, startPoint y: 474, endPoint x: 2002, endPoint y: 470, distance: 1003.5
click at [998, 474] on div at bounding box center [998, 244] width 218 height 484
click at [997, 474] on div at bounding box center [998, 244] width 218 height 484
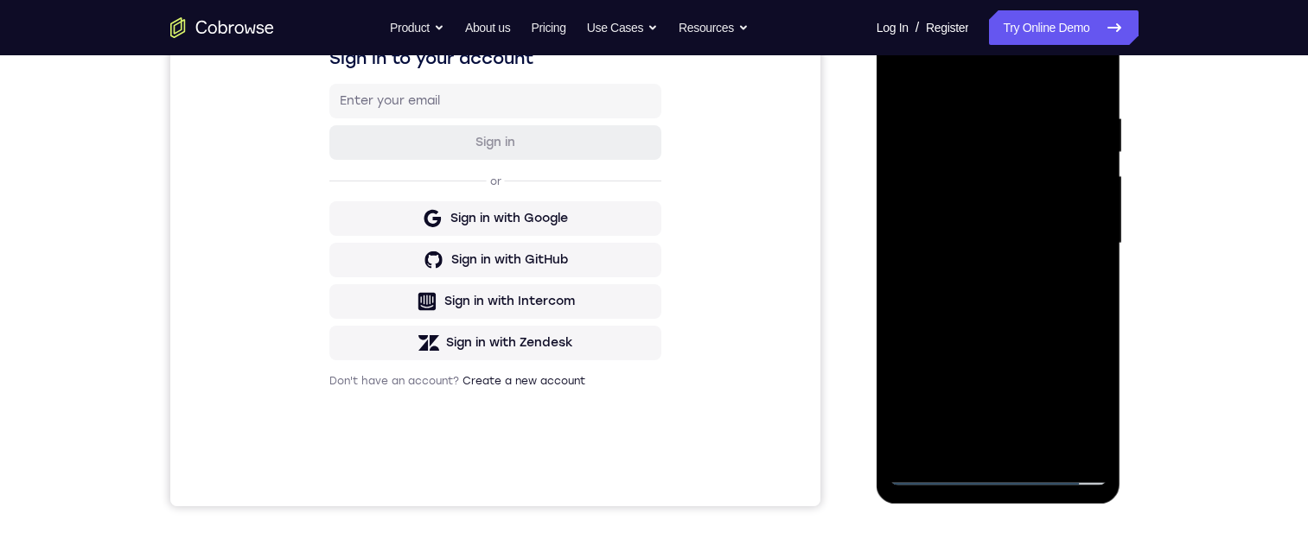
click at [936, 473] on div at bounding box center [998, 244] width 218 height 484
click at [999, 471] on div at bounding box center [998, 244] width 218 height 484
click at [1018, 290] on div at bounding box center [998, 244] width 218 height 484
click at [1065, 303] on div at bounding box center [998, 244] width 218 height 484
click at [1068, 406] on div at bounding box center [998, 244] width 218 height 484
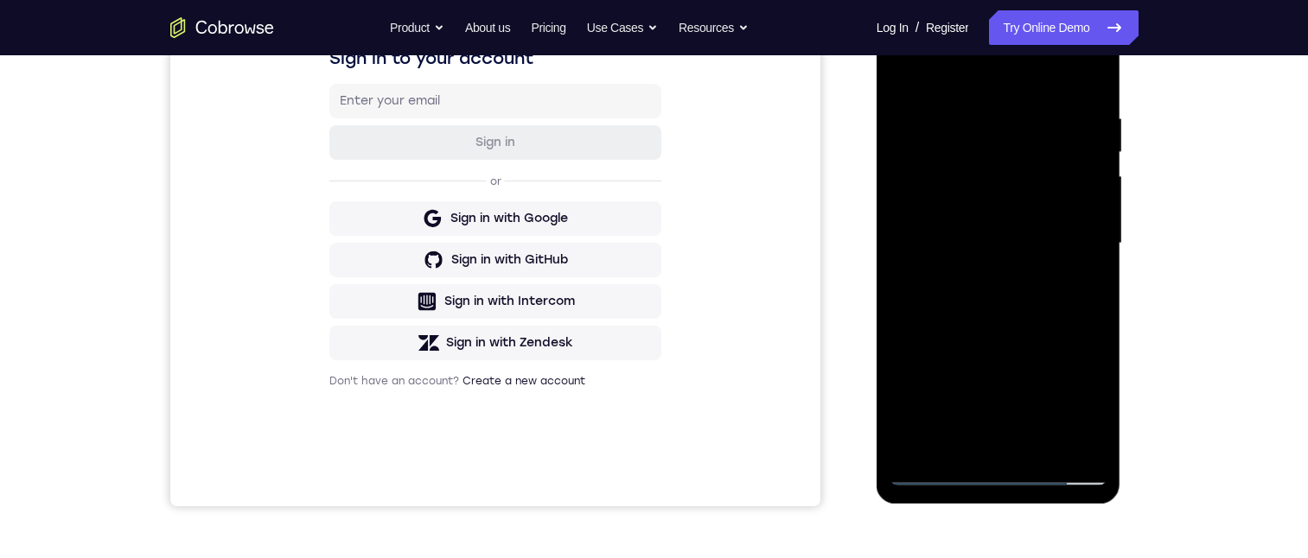
click at [907, 48] on div at bounding box center [998, 244] width 218 height 484
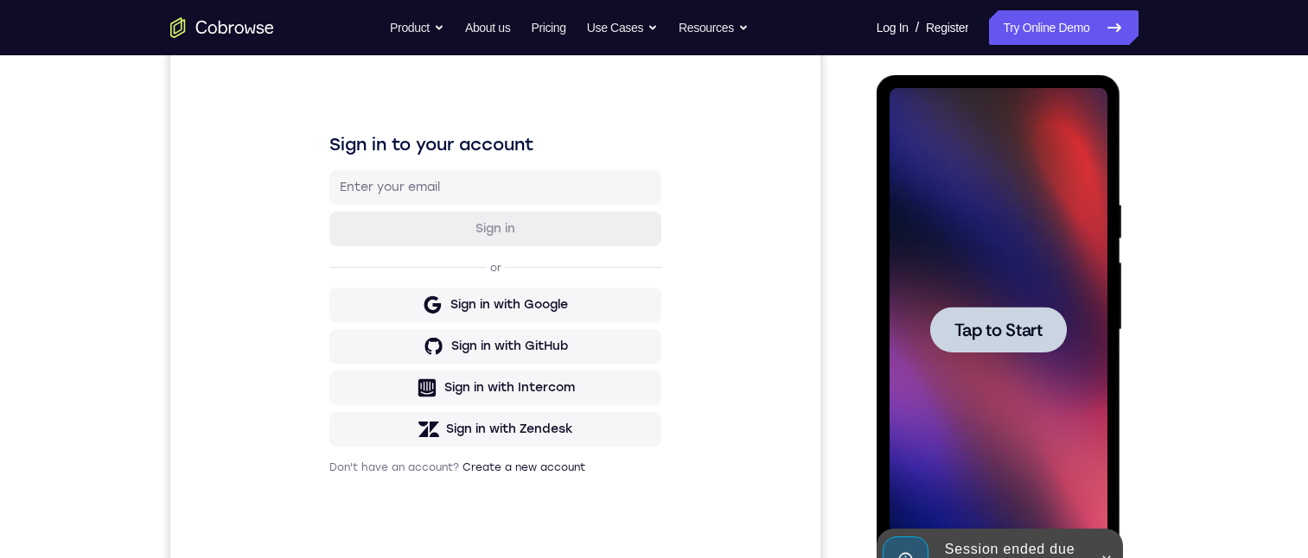
click at [1020, 341] on div at bounding box center [998, 330] width 137 height 46
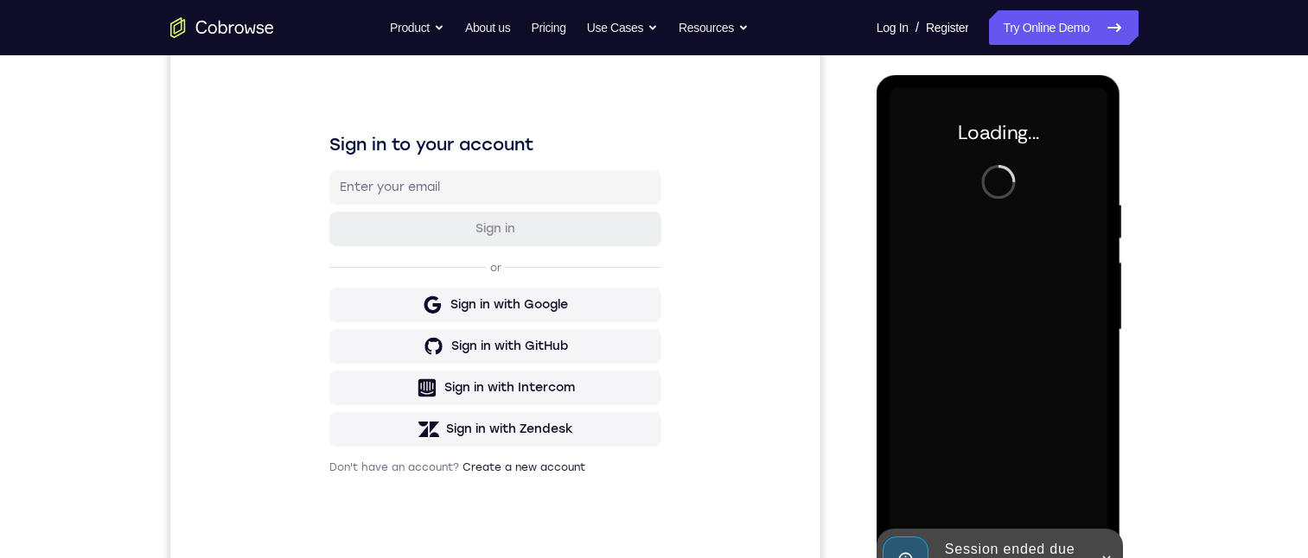
scroll to position [297, 0]
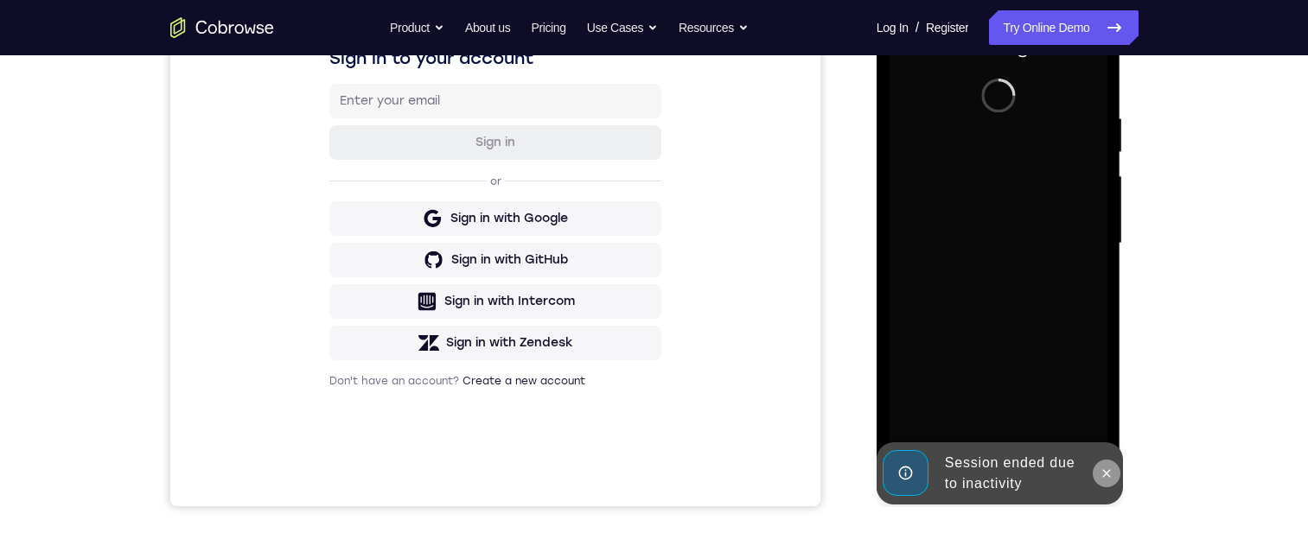
click at [1104, 472] on icon at bounding box center [1107, 473] width 8 height 8
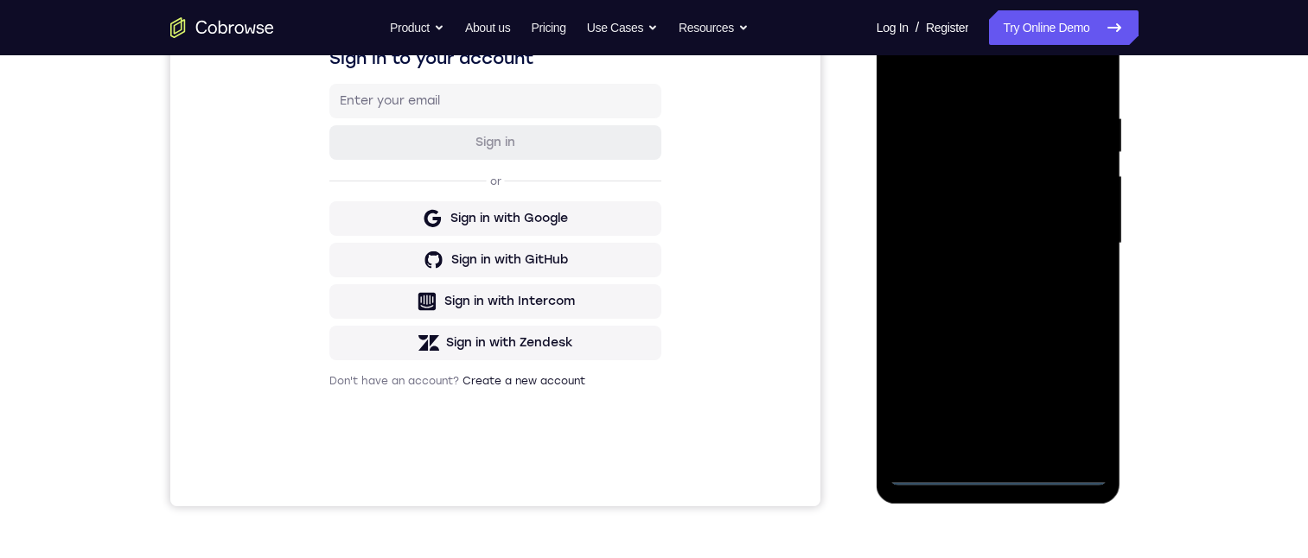
click at [1003, 469] on div at bounding box center [998, 244] width 218 height 484
click at [1077, 405] on div at bounding box center [998, 244] width 218 height 484
click at [905, 38] on div at bounding box center [998, 244] width 218 height 484
click at [1064, 235] on div at bounding box center [998, 244] width 218 height 484
click at [982, 446] on div at bounding box center [998, 244] width 218 height 484
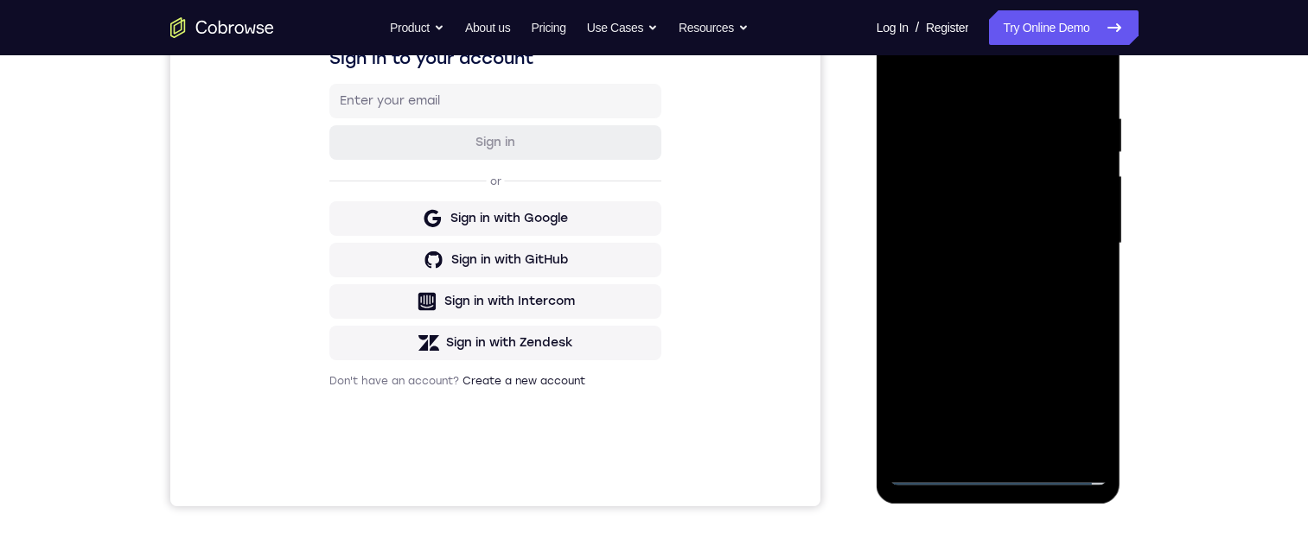
click at [993, 227] on div at bounding box center [998, 244] width 218 height 484
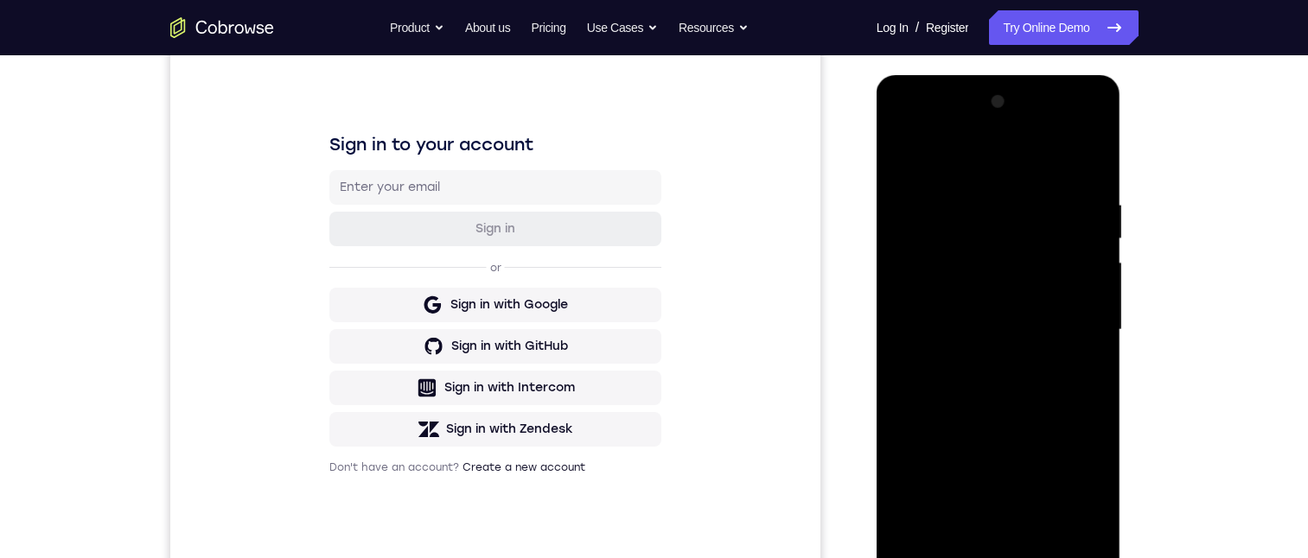
click at [962, 295] on div at bounding box center [998, 330] width 218 height 484
click at [1086, 296] on div at bounding box center [998, 330] width 218 height 484
click at [991, 328] on div at bounding box center [998, 330] width 218 height 484
click at [1002, 379] on div at bounding box center [998, 330] width 218 height 484
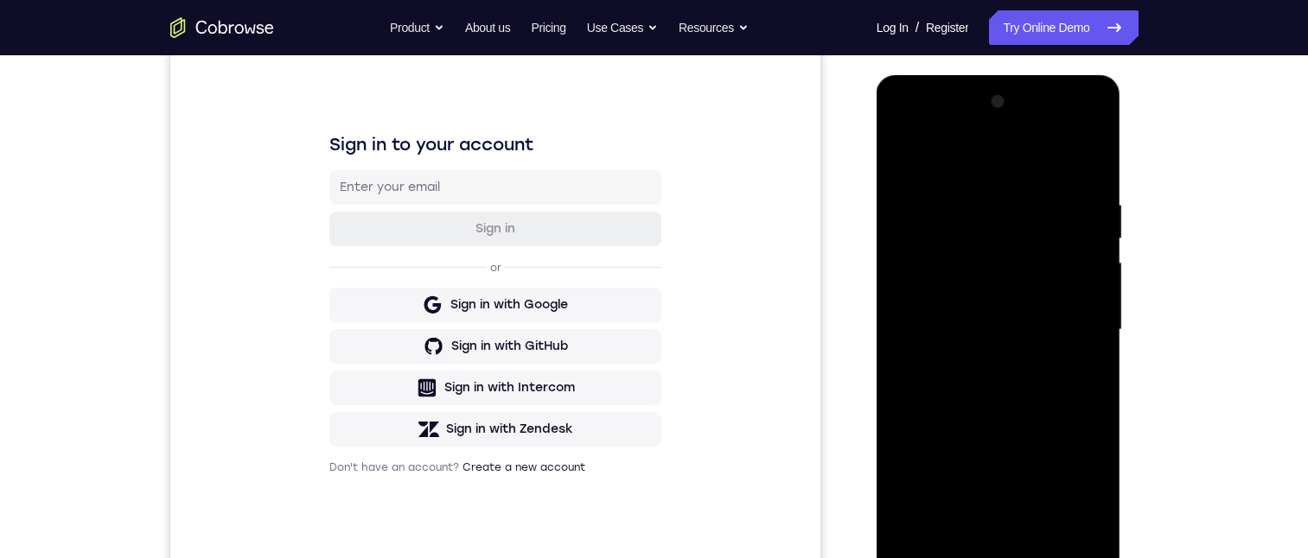
click at [1037, 156] on div at bounding box center [998, 330] width 218 height 484
click at [1080, 210] on div at bounding box center [998, 330] width 218 height 484
